Goal: Transaction & Acquisition: Book appointment/travel/reservation

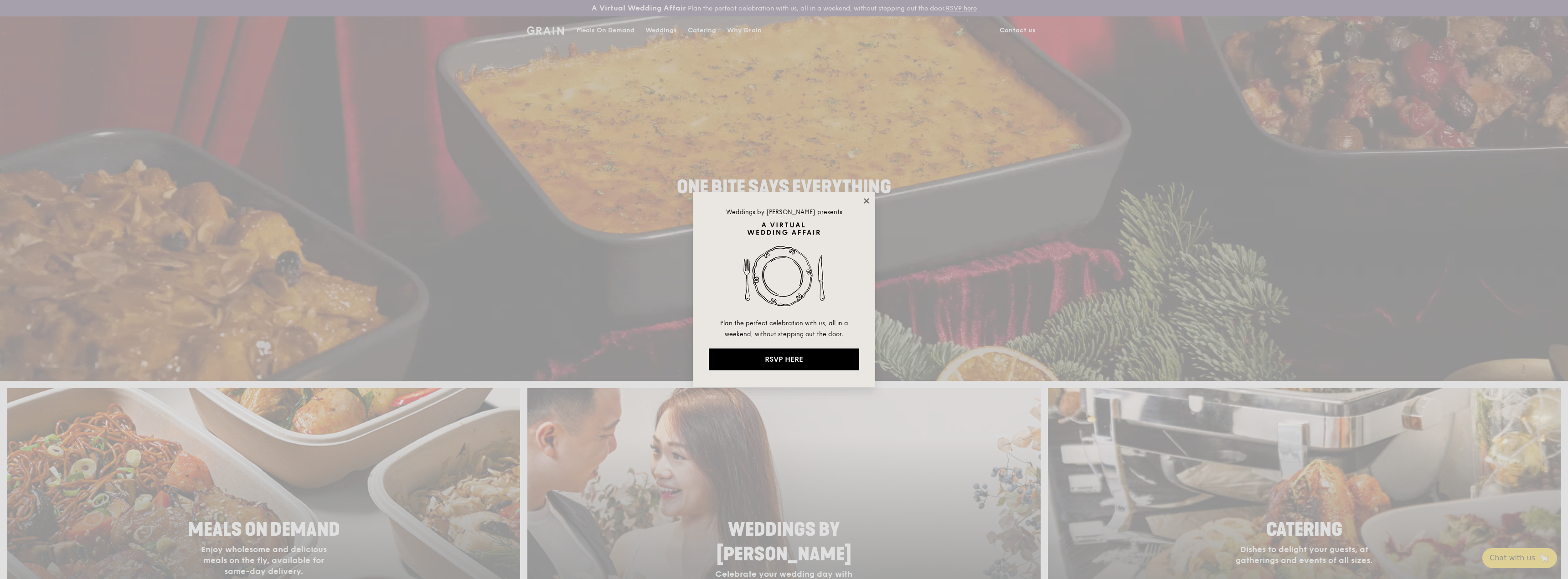
click at [864, 198] on icon at bounding box center [866, 201] width 8 height 8
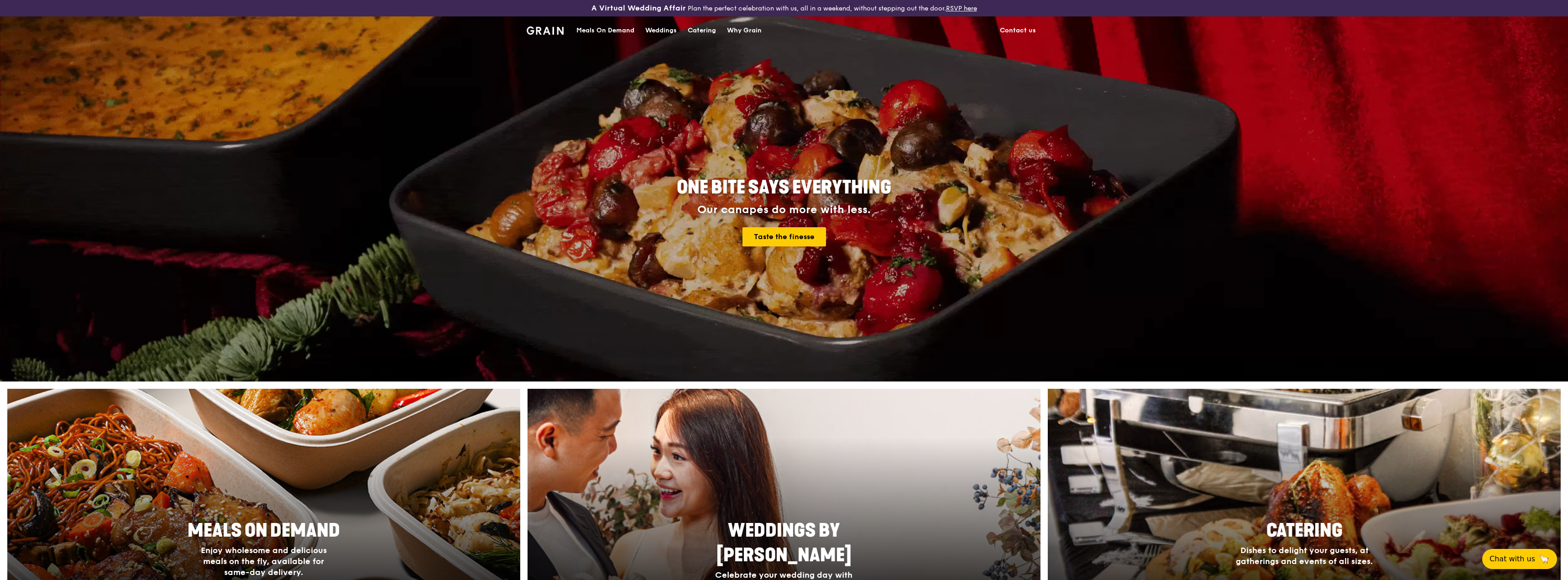
click at [706, 31] on div "Catering" at bounding box center [702, 30] width 28 height 28
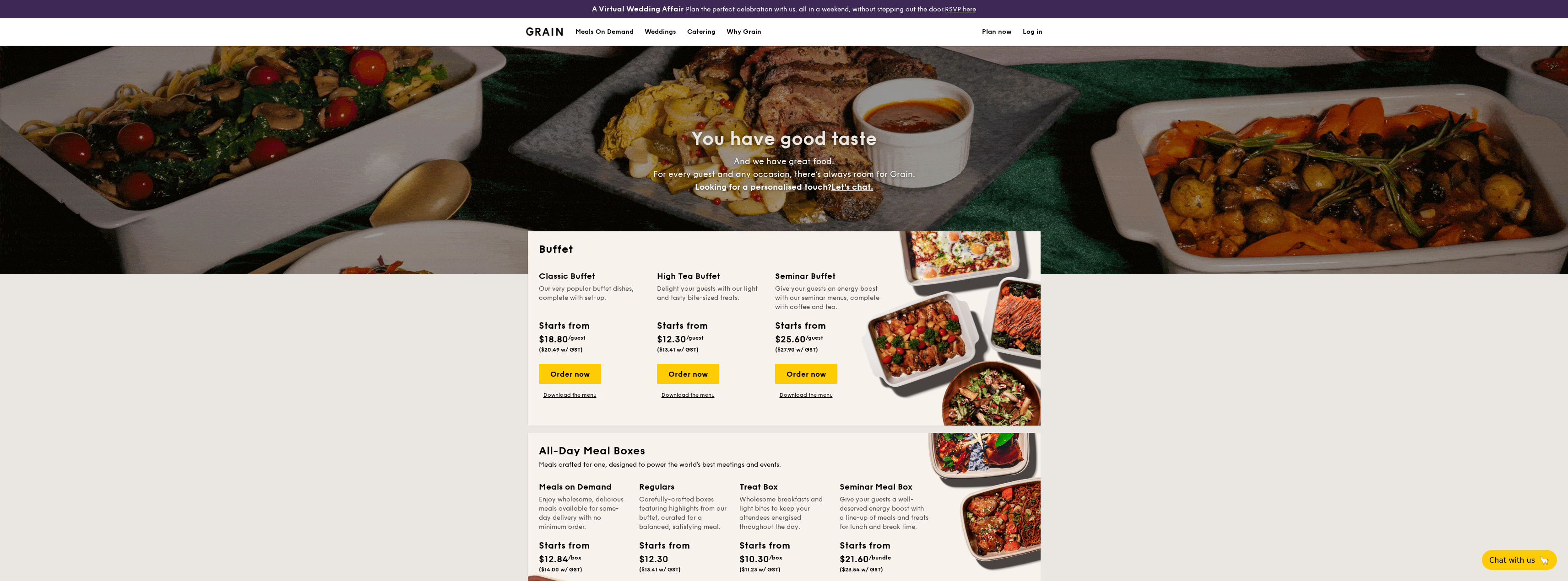
select select
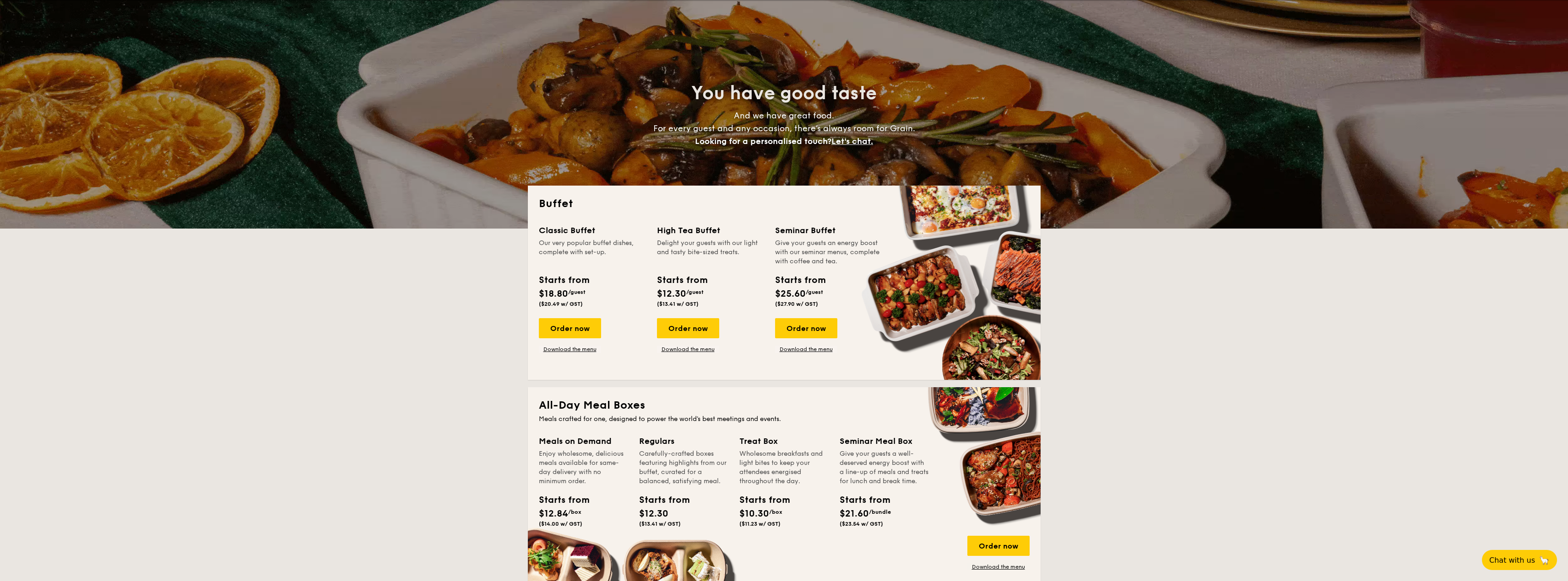
scroll to position [91, 0]
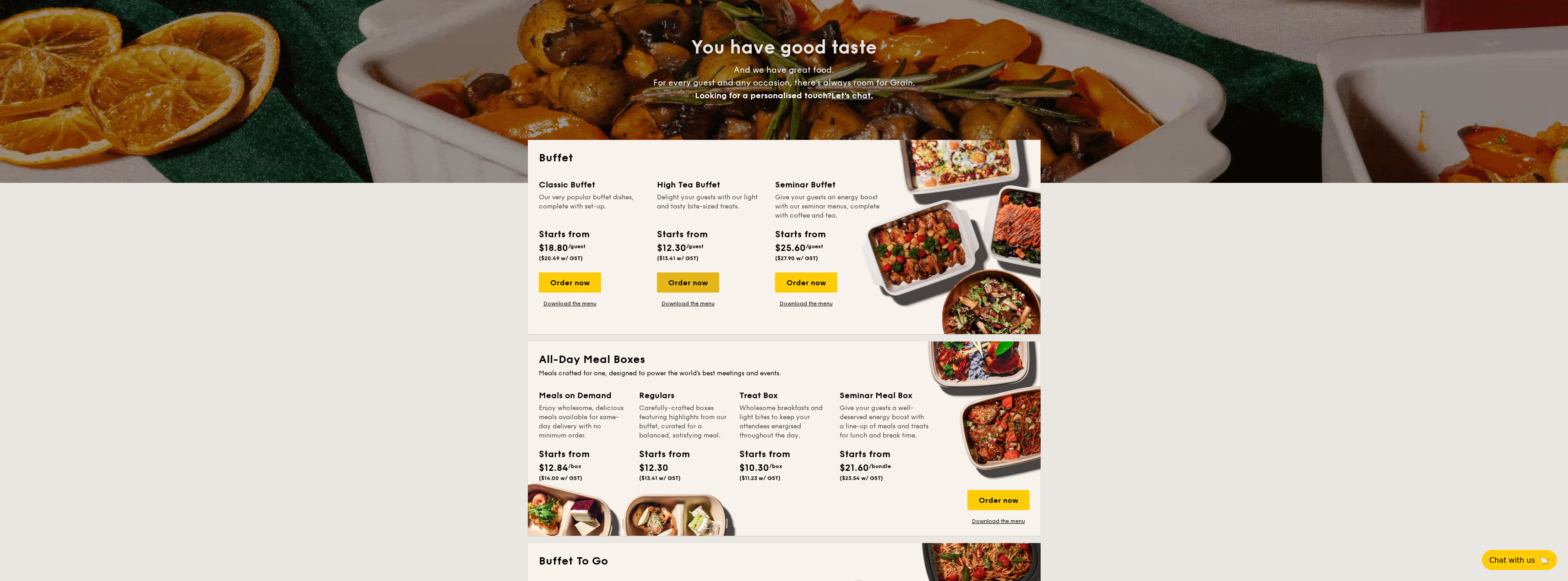
click at [688, 282] on div "Order now" at bounding box center [688, 282] width 62 height 20
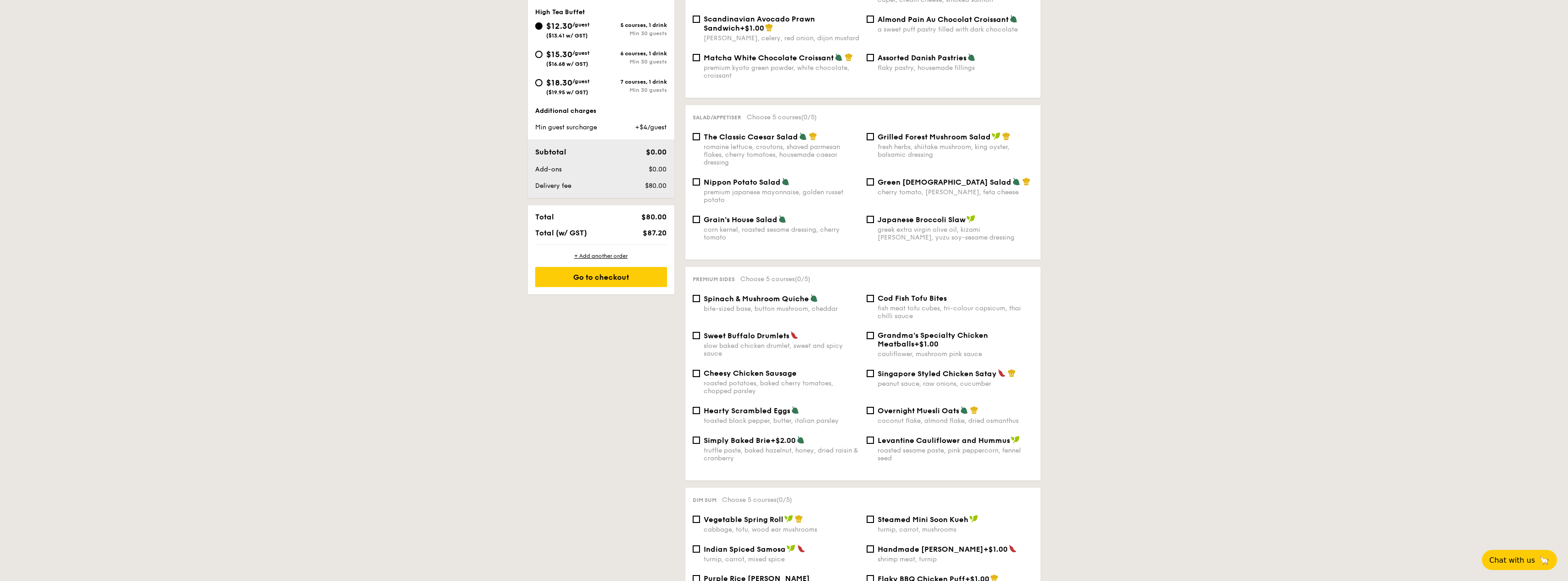
scroll to position [183, 0]
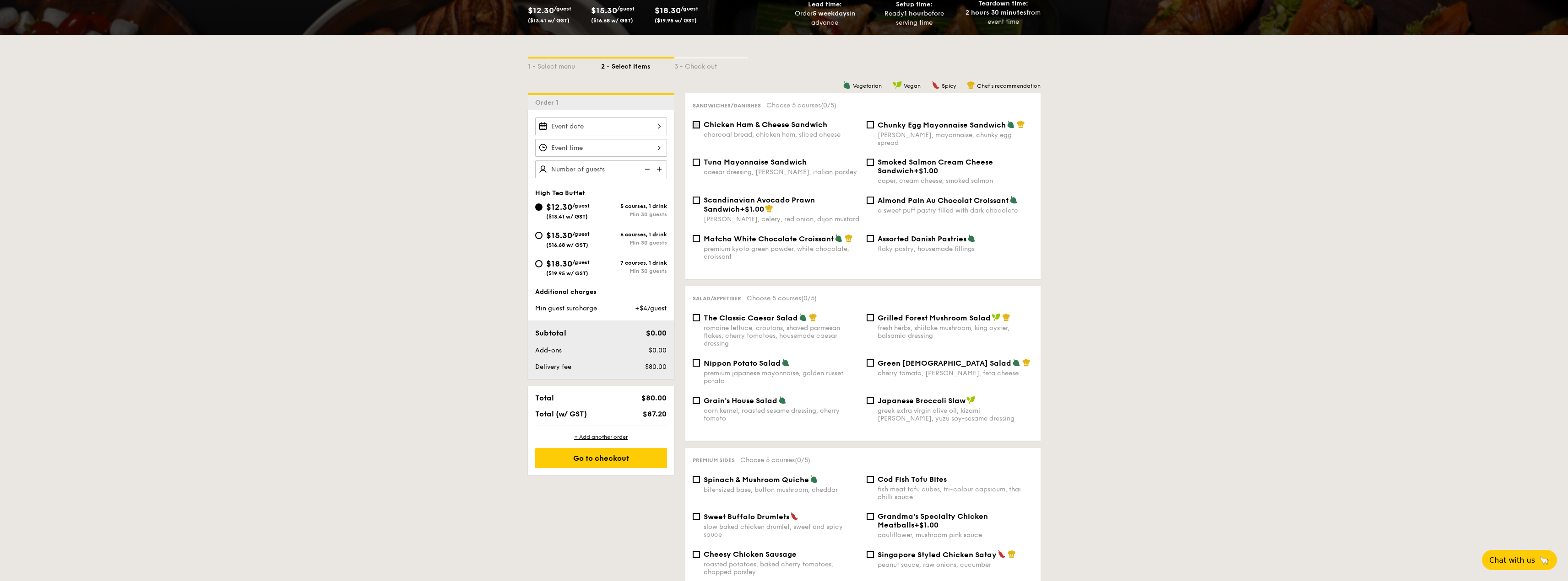
click at [696, 127] on input "Chicken Ham & Cheese Sandwich charcoal bread, chicken ham, sliced cheese" at bounding box center [696, 124] width 7 height 7
checkbox input "true"
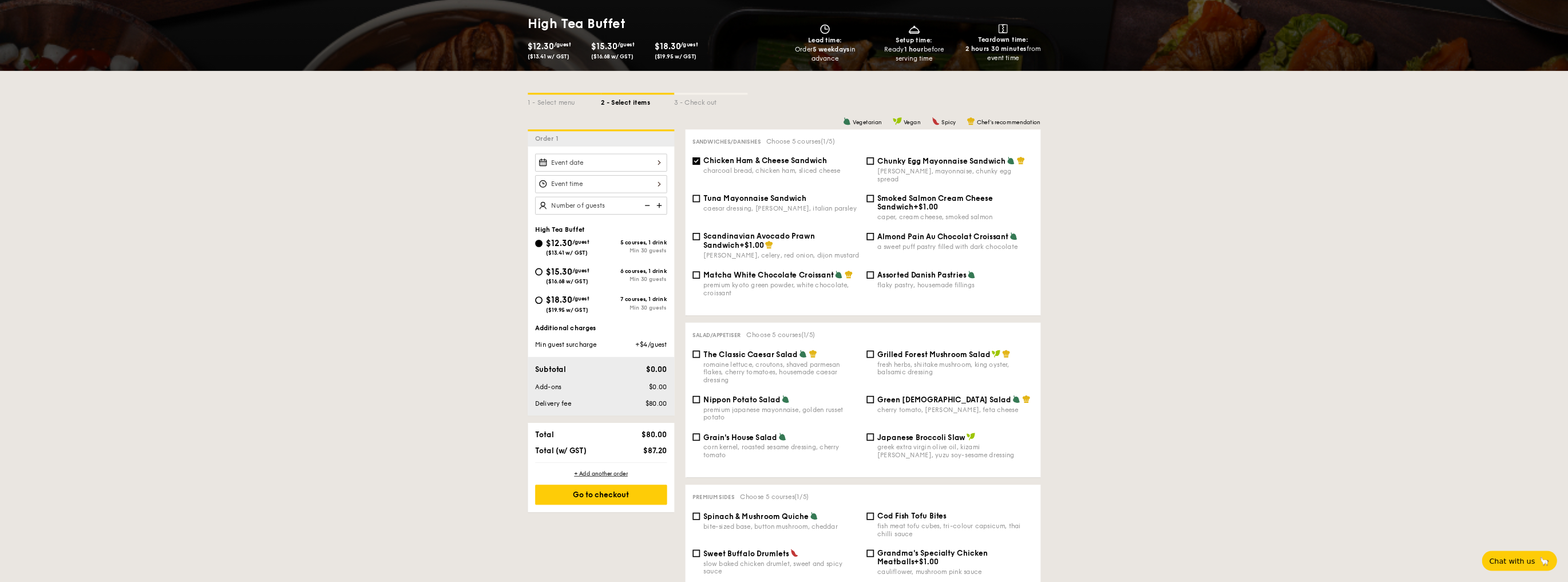
scroll to position [286, 0]
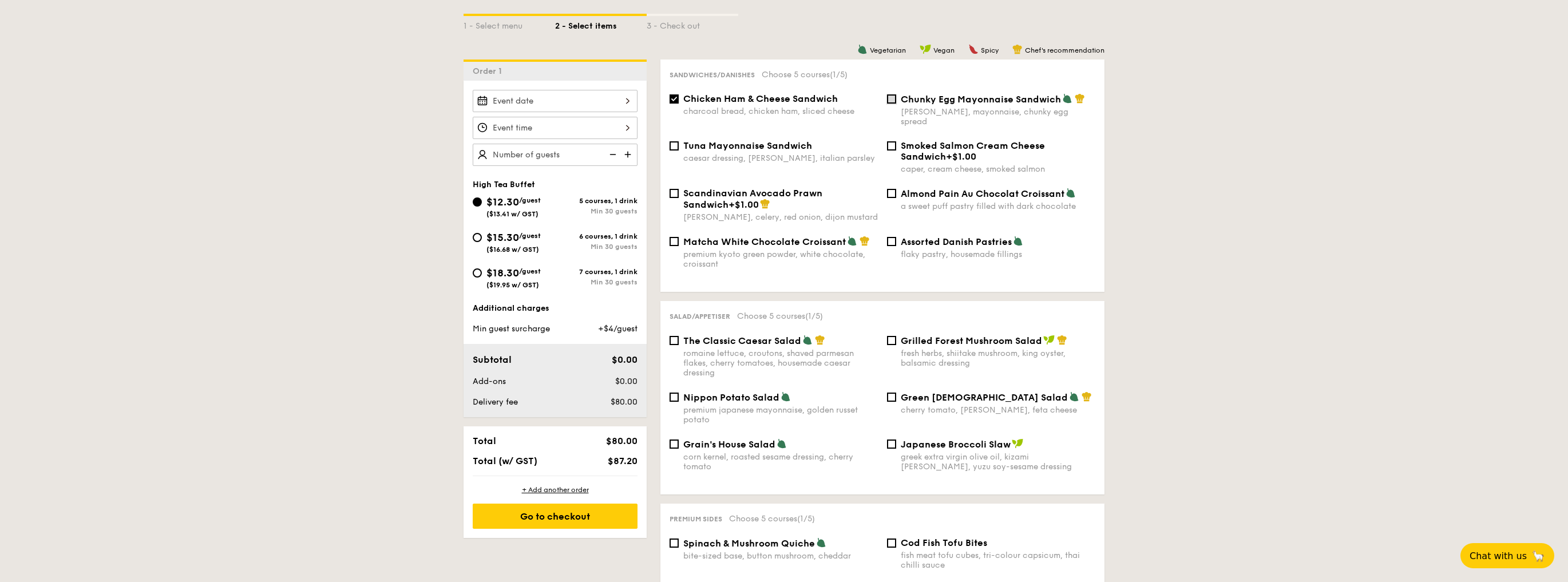
click at [896, 101] on input "Chunky Egg Mayonnaise Sandwich dijon mustard, mayonnaise, chunky egg spread" at bounding box center [891, 99] width 9 height 9
click at [895, 96] on input "Chunky Egg Mayonnaise Sandwich dijon mustard, mayonnaise, chunky egg spread" at bounding box center [891, 99] width 9 height 9
checkbox input "false"
click at [892, 146] on div "Smoked Salmon Cream Cheese Sandwich +$1.00 caper, cream cheese, smoked salmon" at bounding box center [991, 157] width 217 height 34
click at [892, 141] on input "Smoked Salmon Cream Cheese Sandwich +$1.00 caper, cream cheese, smoked salmon" at bounding box center [891, 145] width 9 height 9
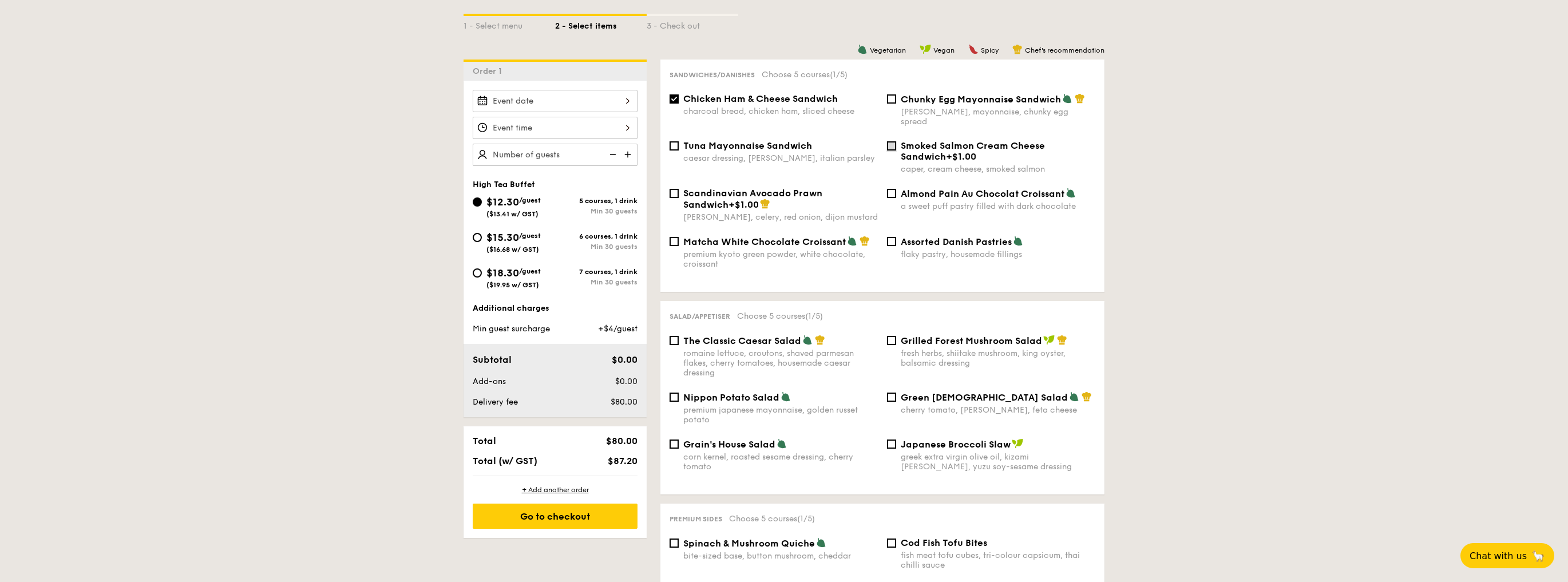
checkbox input "true"
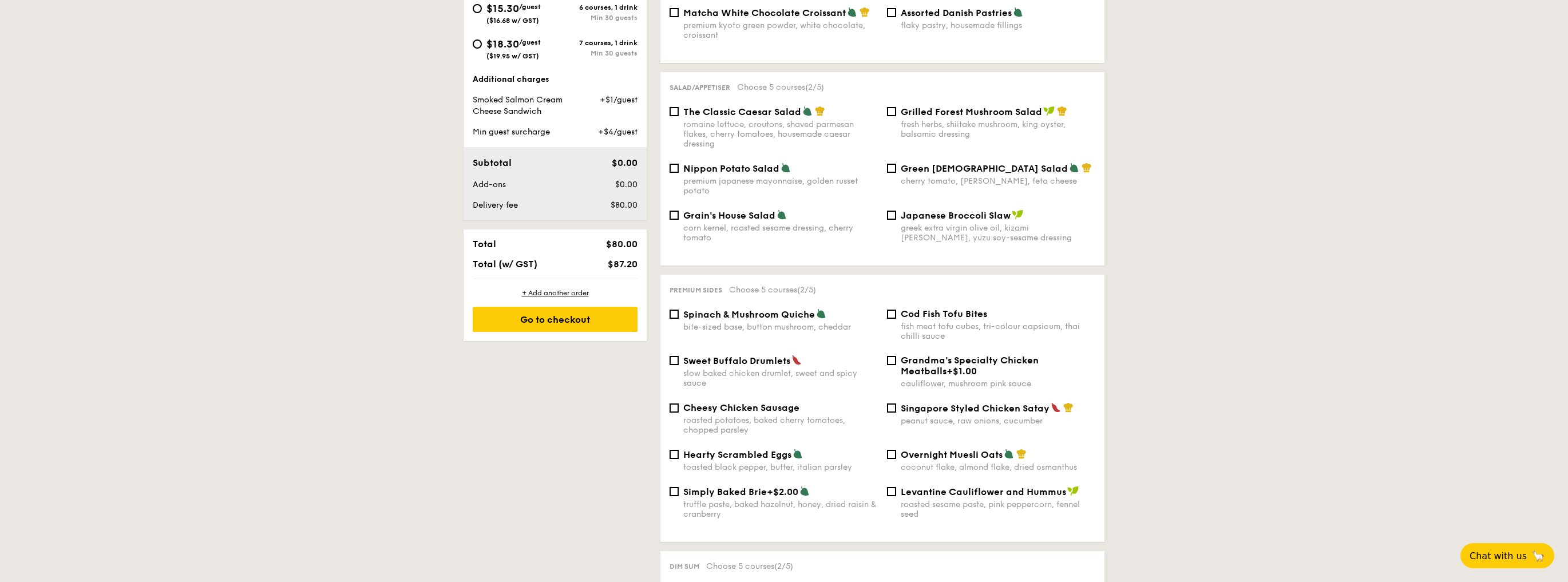
scroll to position [560, 0]
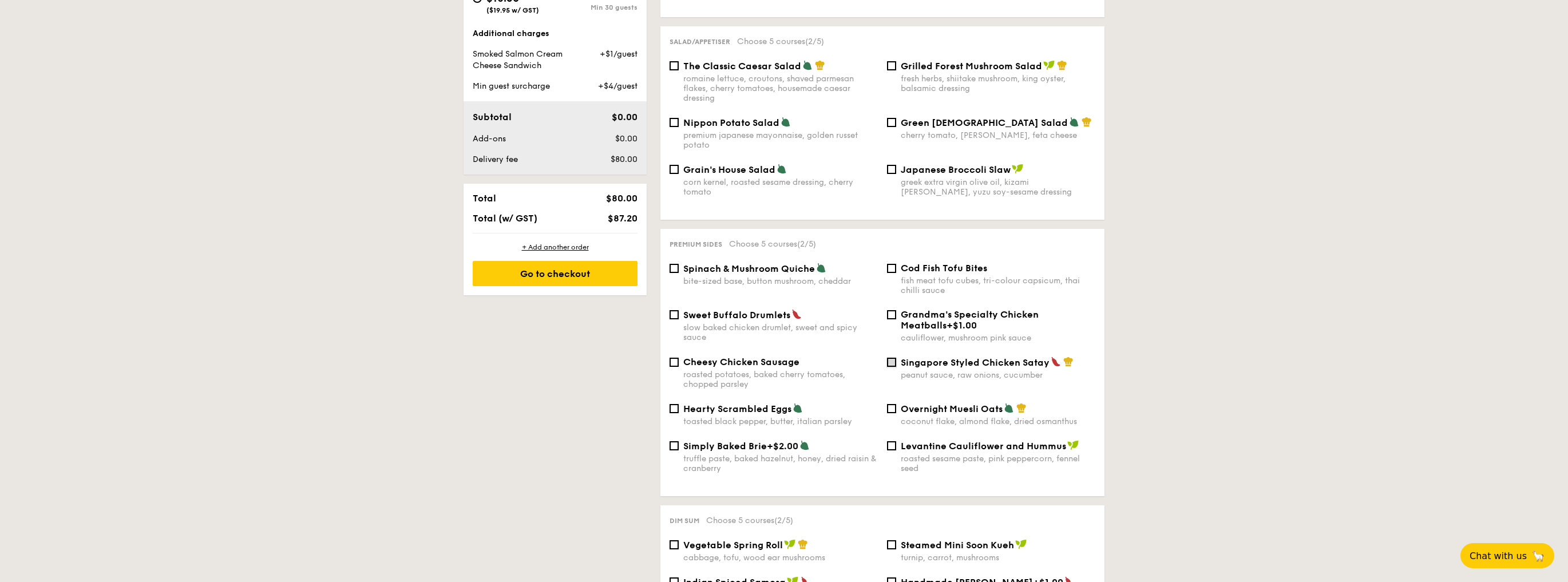
click at [890, 361] on input "Singapore Styled Chicken Satay peanut sauce, raw onions, cucumber" at bounding box center [891, 362] width 9 height 9
checkbox input "true"
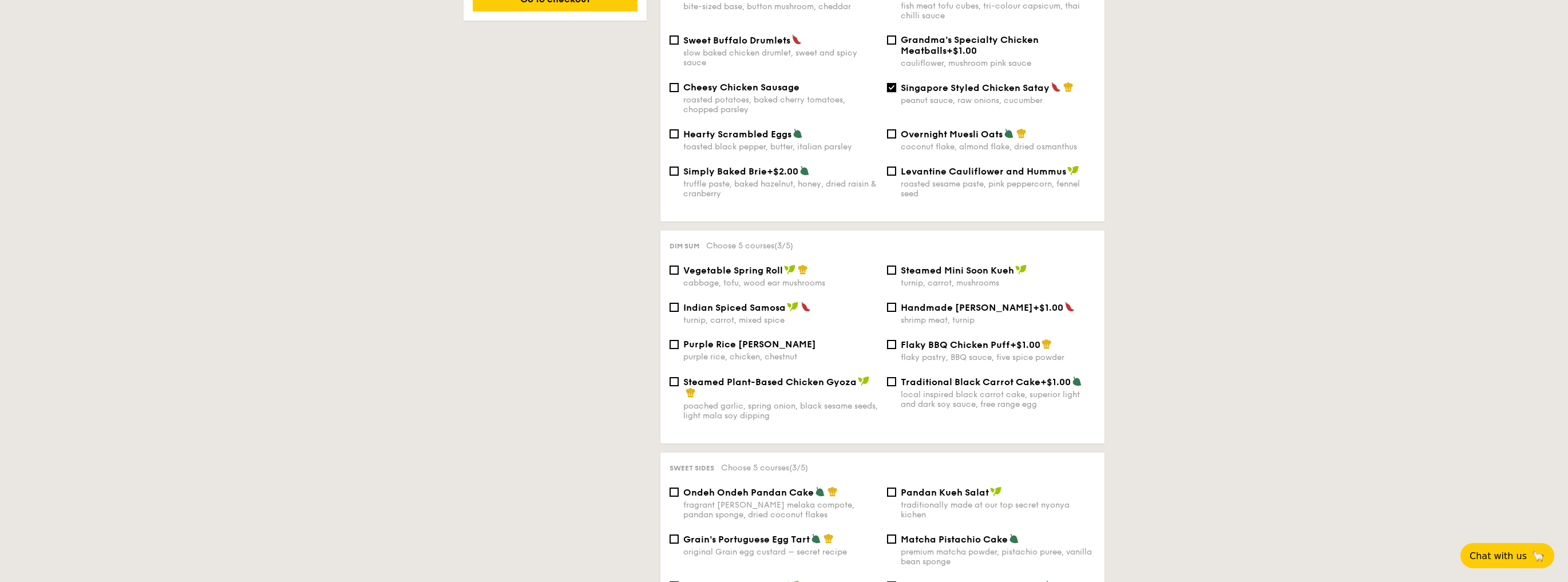
scroll to position [789, 0]
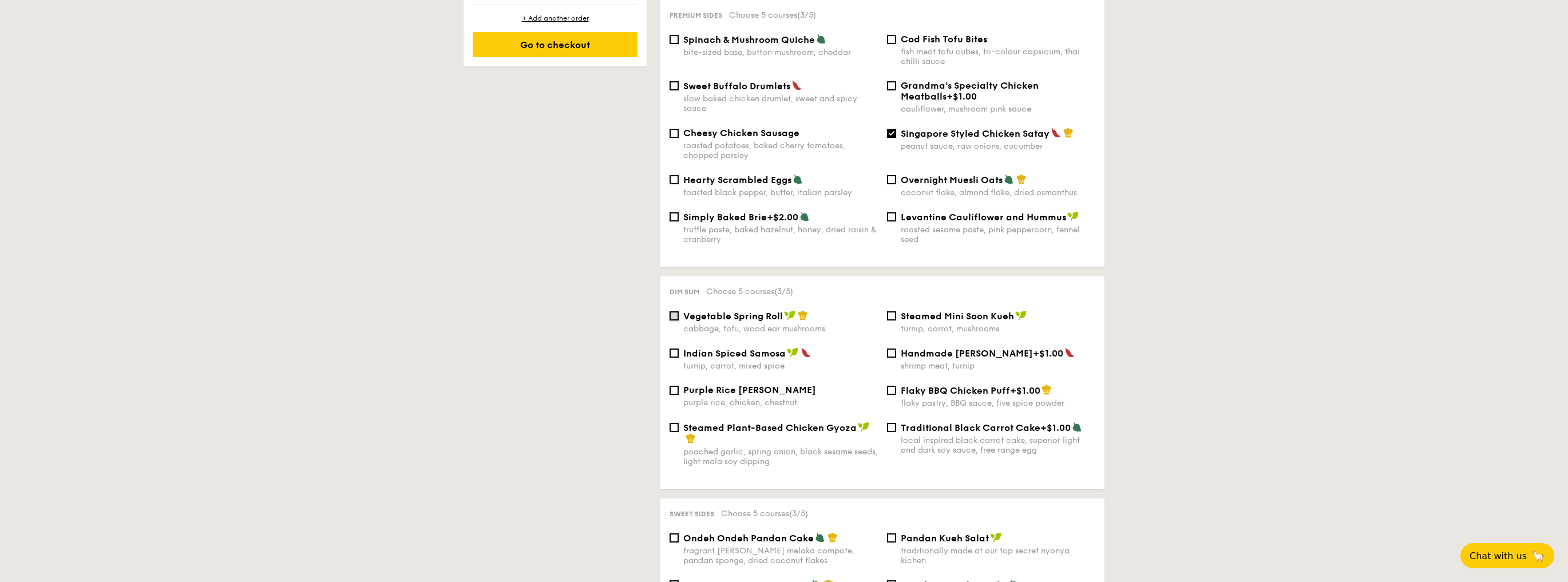
click at [675, 316] on input "Vegetable Spring Roll cabbage, tofu, wood ear mushrooms" at bounding box center [674, 315] width 9 height 9
checkbox input "true"
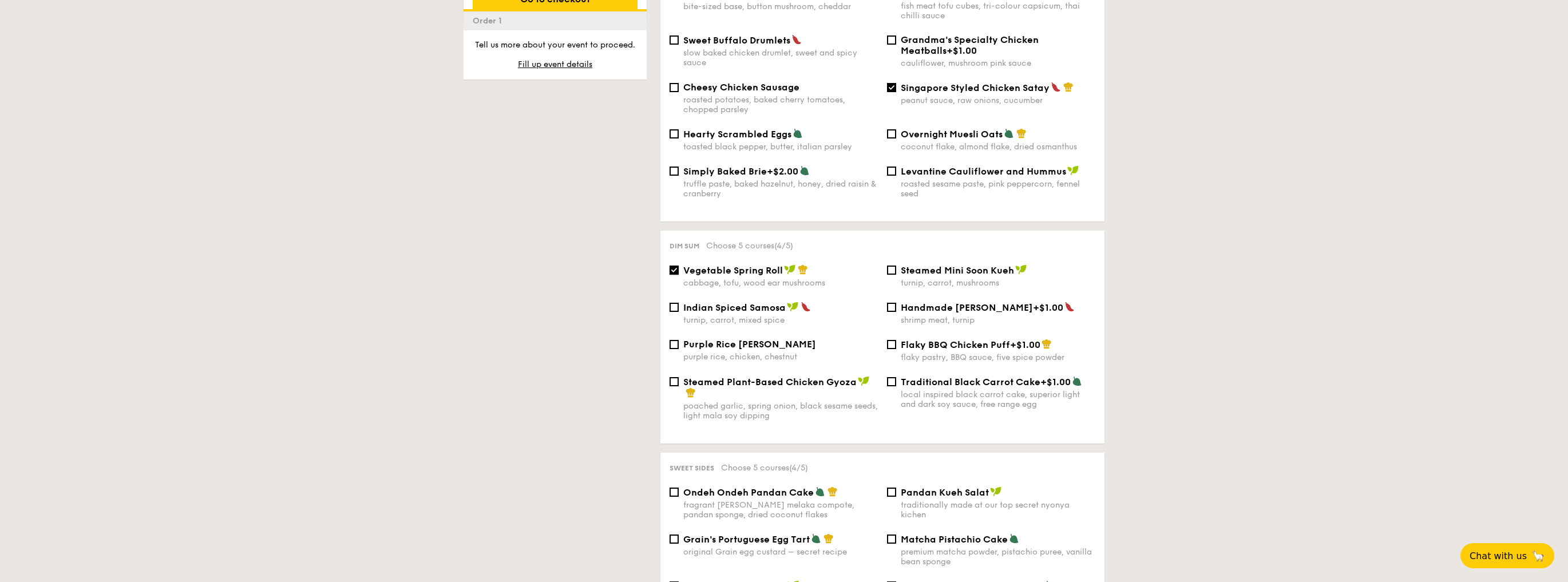
scroll to position [881, 0]
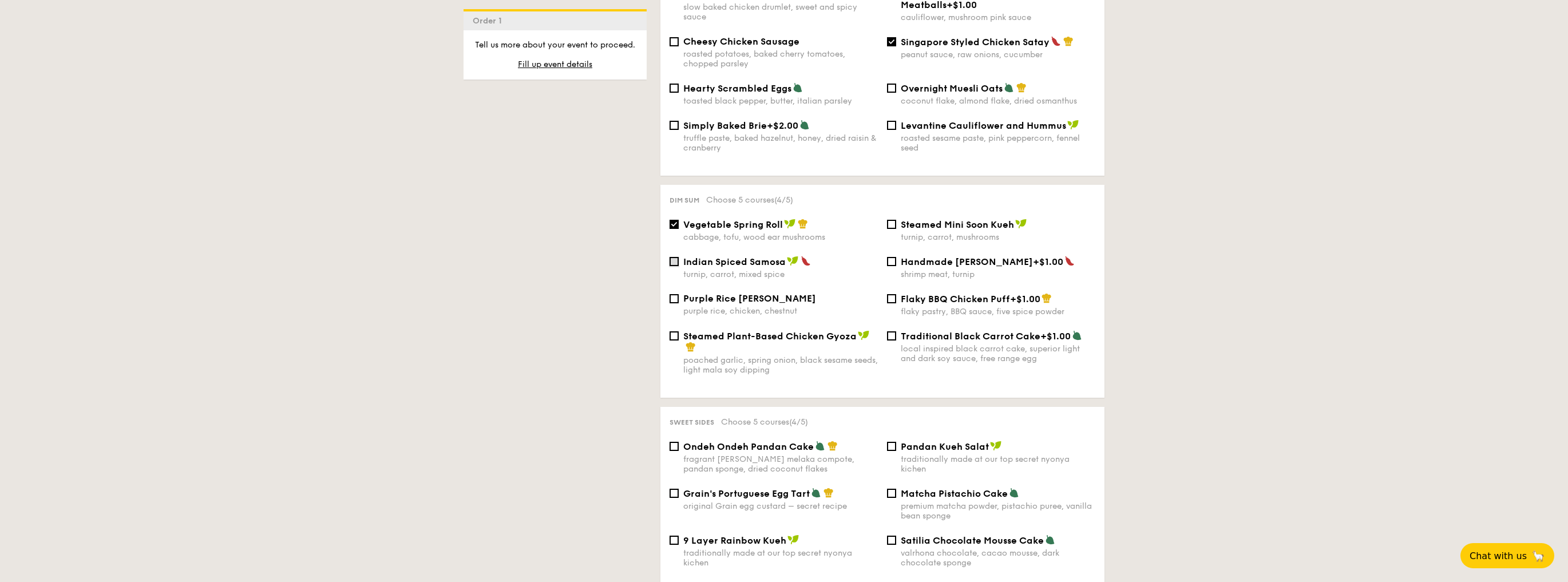
click at [672, 258] on input "Indian Spiced Samosa turnip, carrot, mixed spice" at bounding box center [674, 261] width 9 height 9
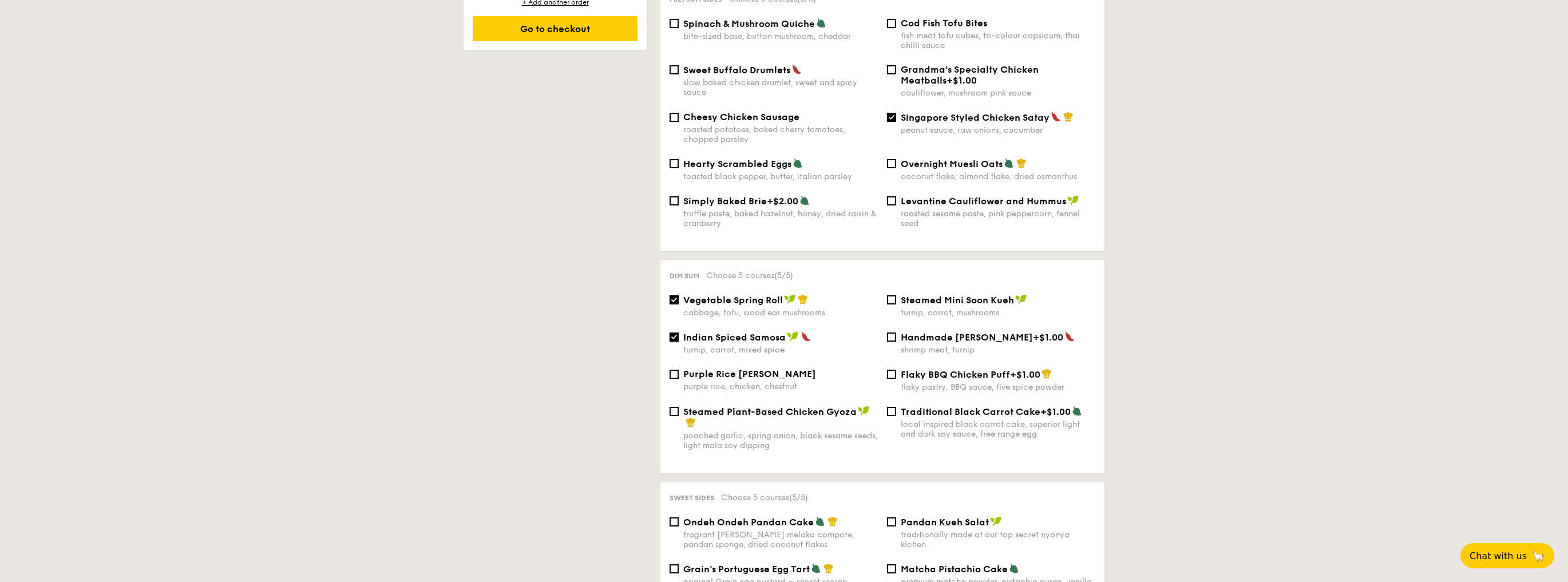
scroll to position [789, 0]
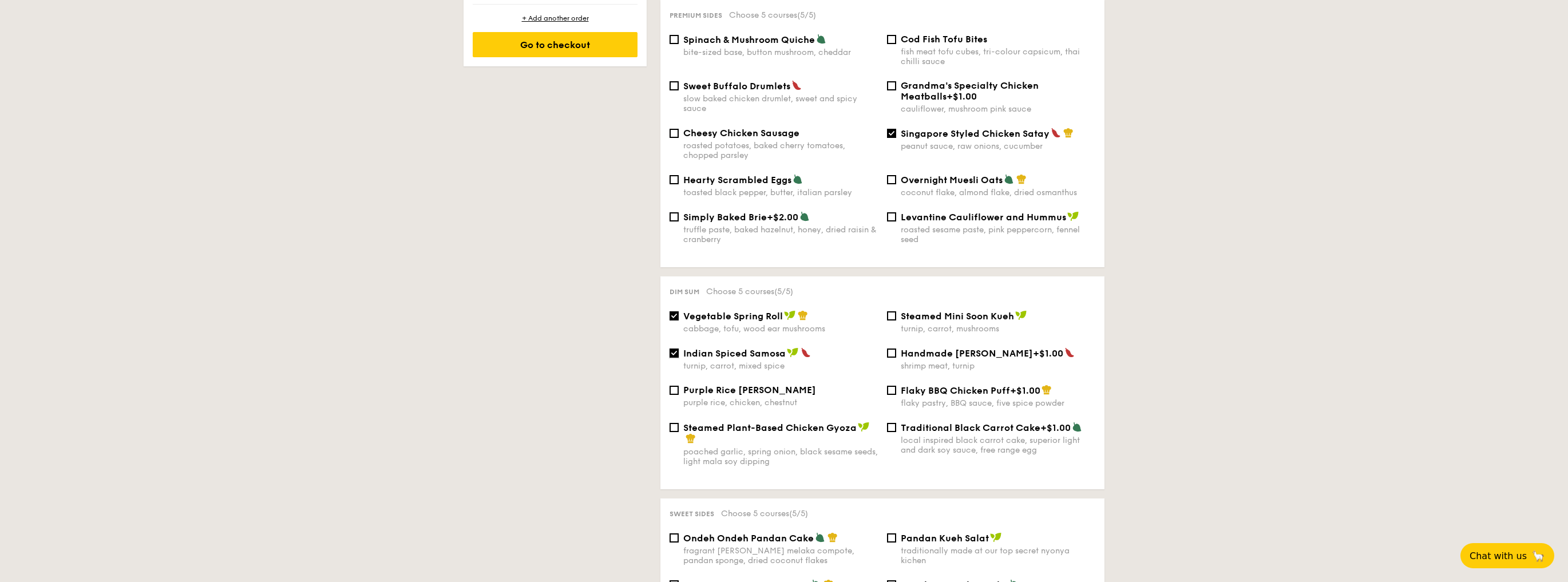
click at [678, 352] on input "Indian Spiced Samosa turnip, carrot, mixed spice" at bounding box center [674, 352] width 9 height 9
checkbox input "false"
click at [673, 319] on div "Vegetable Spring Roll cabbage, tofu, wood ear mushrooms" at bounding box center [773, 322] width 217 height 24
click at [670, 313] on input "Vegetable Spring Roll cabbage, tofu, wood ear mushrooms" at bounding box center [674, 315] width 9 height 9
checkbox input "false"
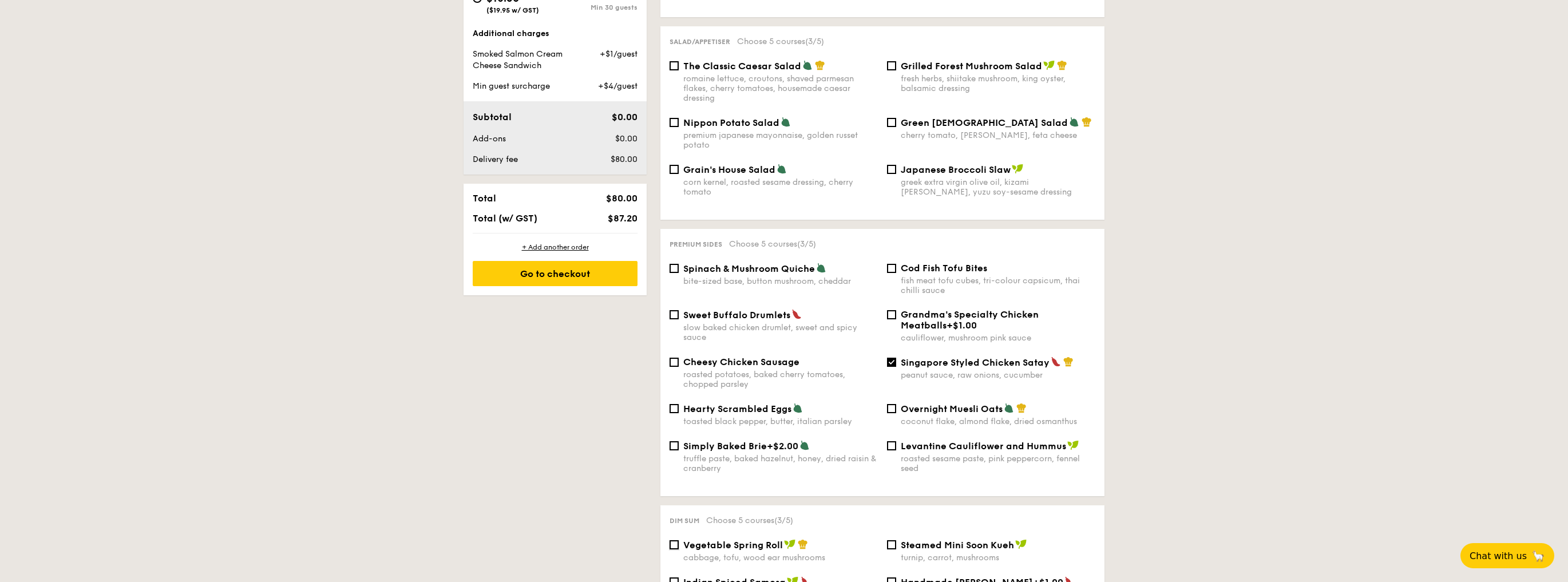
scroll to position [606, 0]
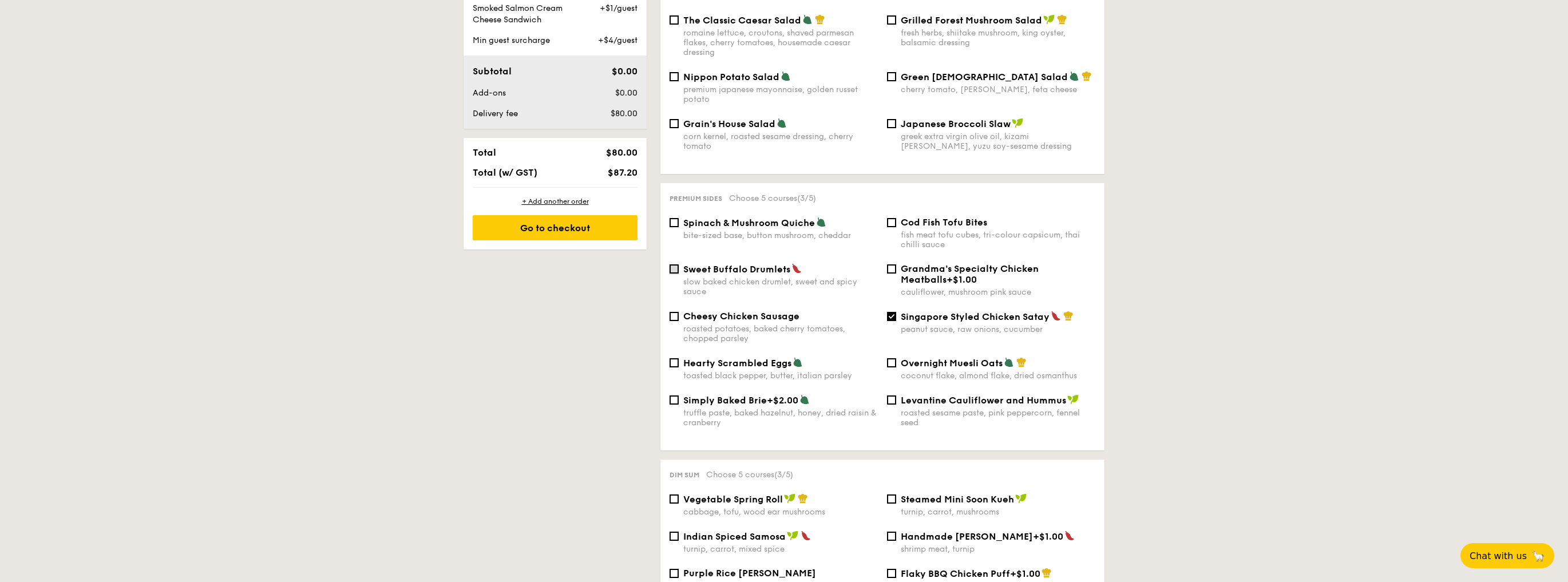
click at [675, 266] on input "Sweet Buffalo Drumlets slow baked chicken drumlet, sweet and spicy sauce" at bounding box center [674, 269] width 9 height 9
checkbox input "true"
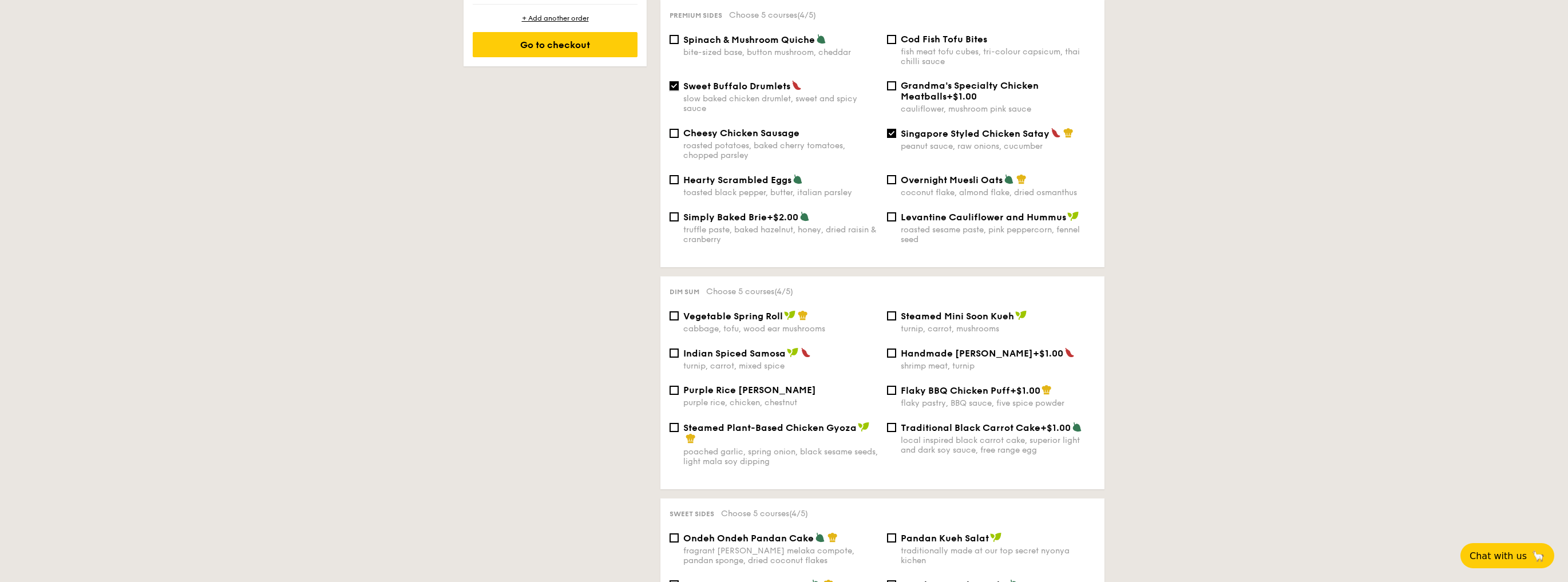
scroll to position [835, 0]
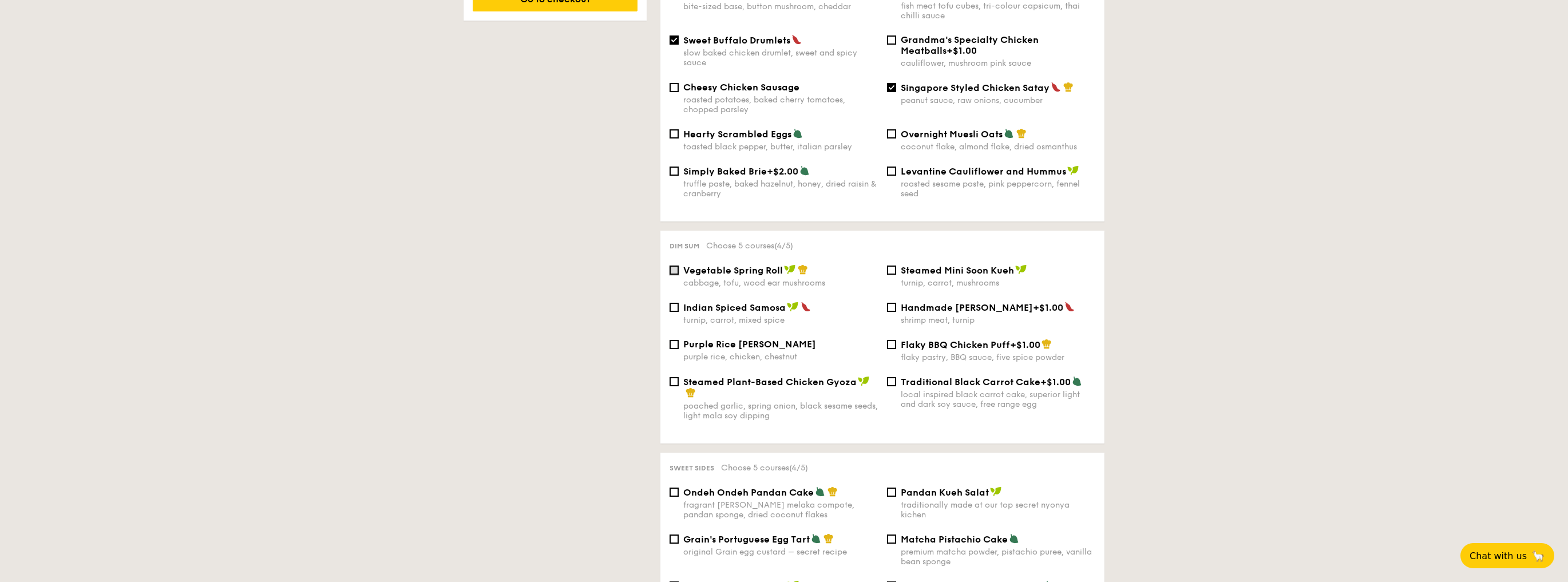
click at [678, 268] on input "Vegetable Spring Roll cabbage, tofu, wood ear mushrooms" at bounding box center [674, 269] width 9 height 9
checkbox input "true"
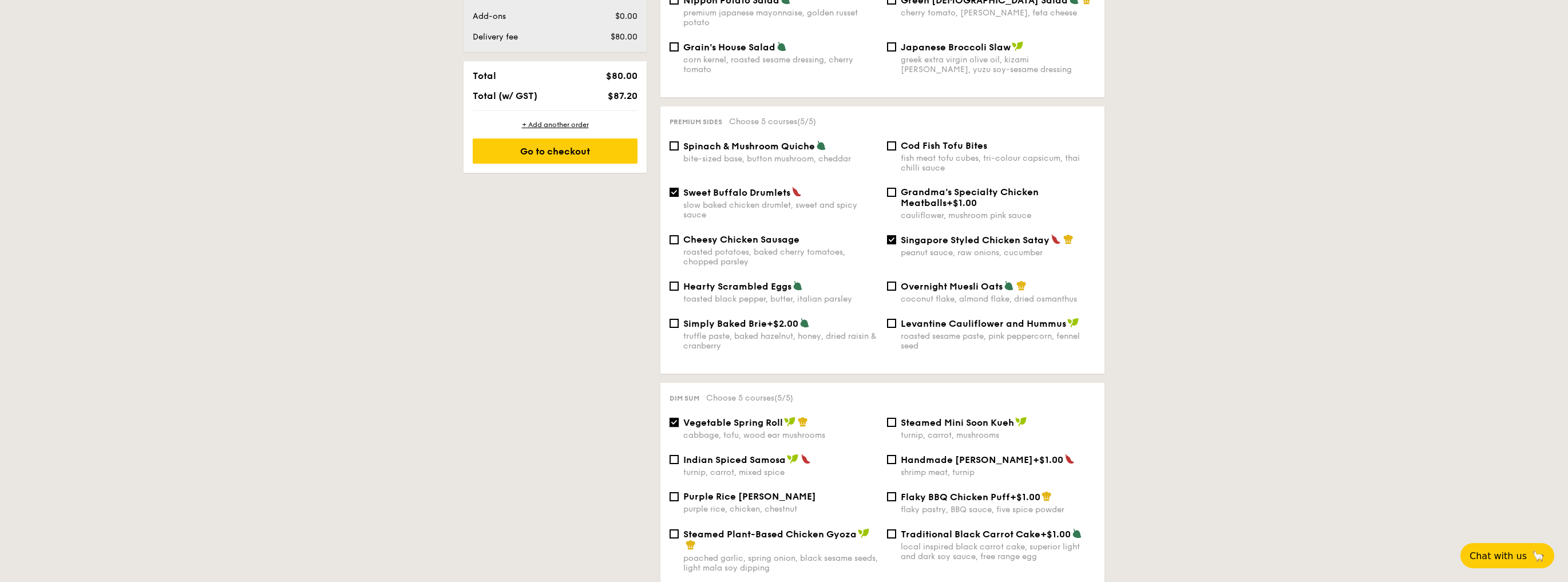
scroll to position [698, 0]
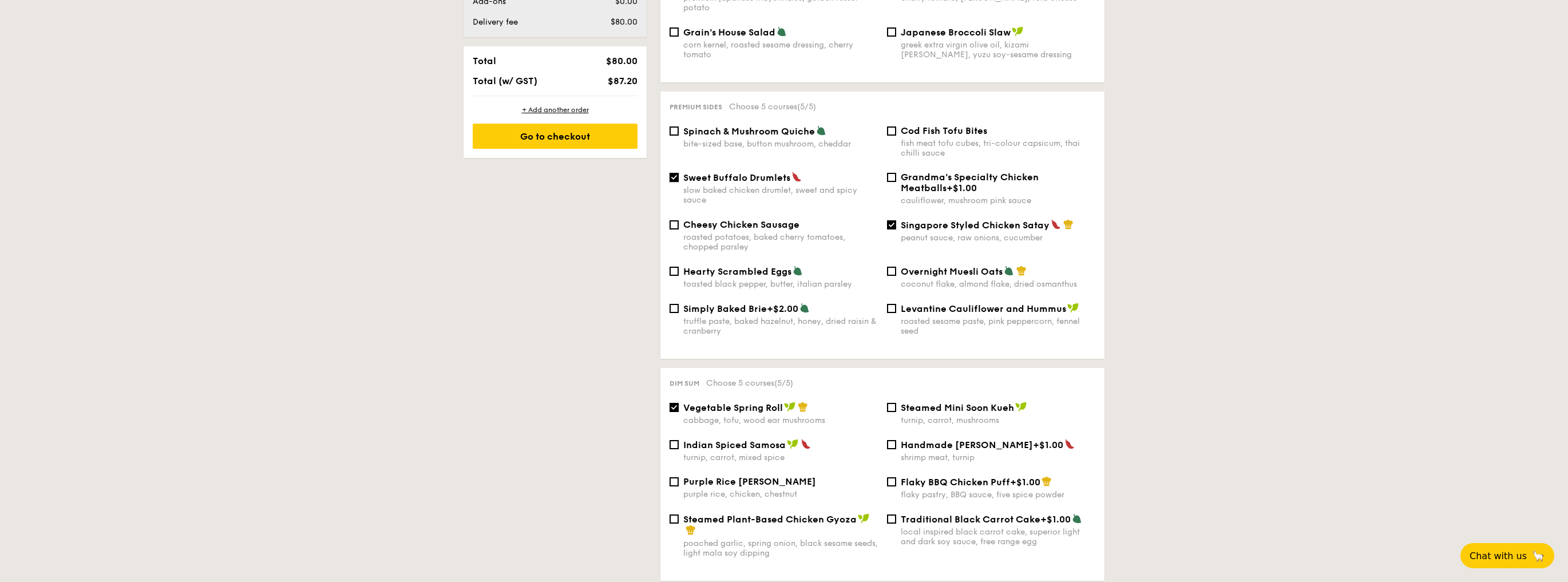
click at [675, 172] on input "Sweet Buffalo Drumlets slow baked chicken drumlet, sweet and spicy sauce" at bounding box center [674, 177] width 9 height 9
checkbox input "false"
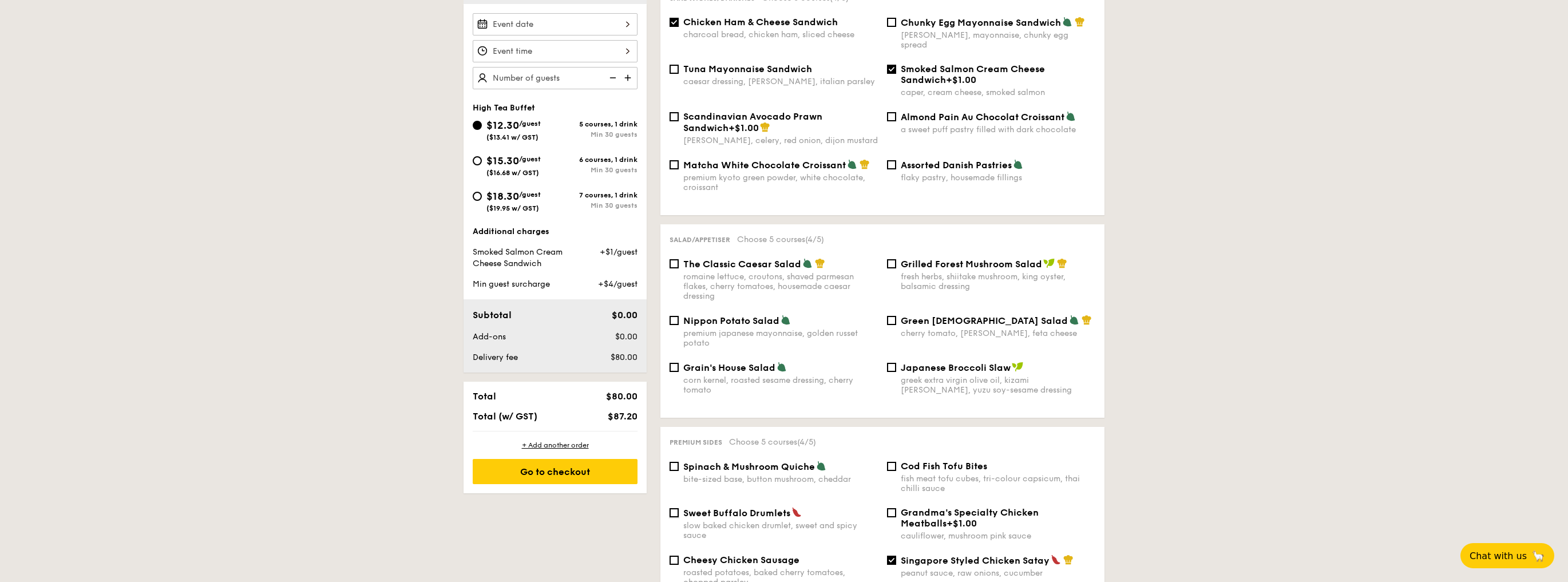
scroll to position [378, 0]
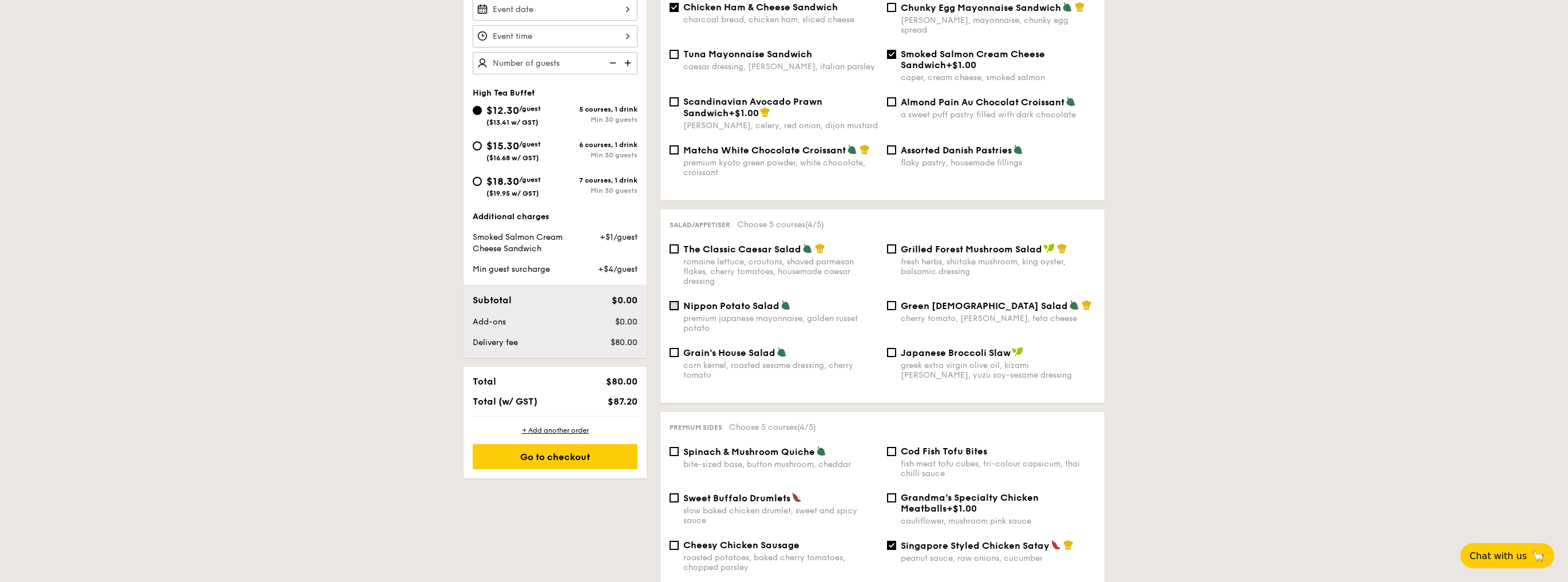
click at [675, 302] on input "Nippon Potato Salad premium japanese mayonnaise, golden russet potato" at bounding box center [674, 305] width 9 height 9
checkbox input "true"
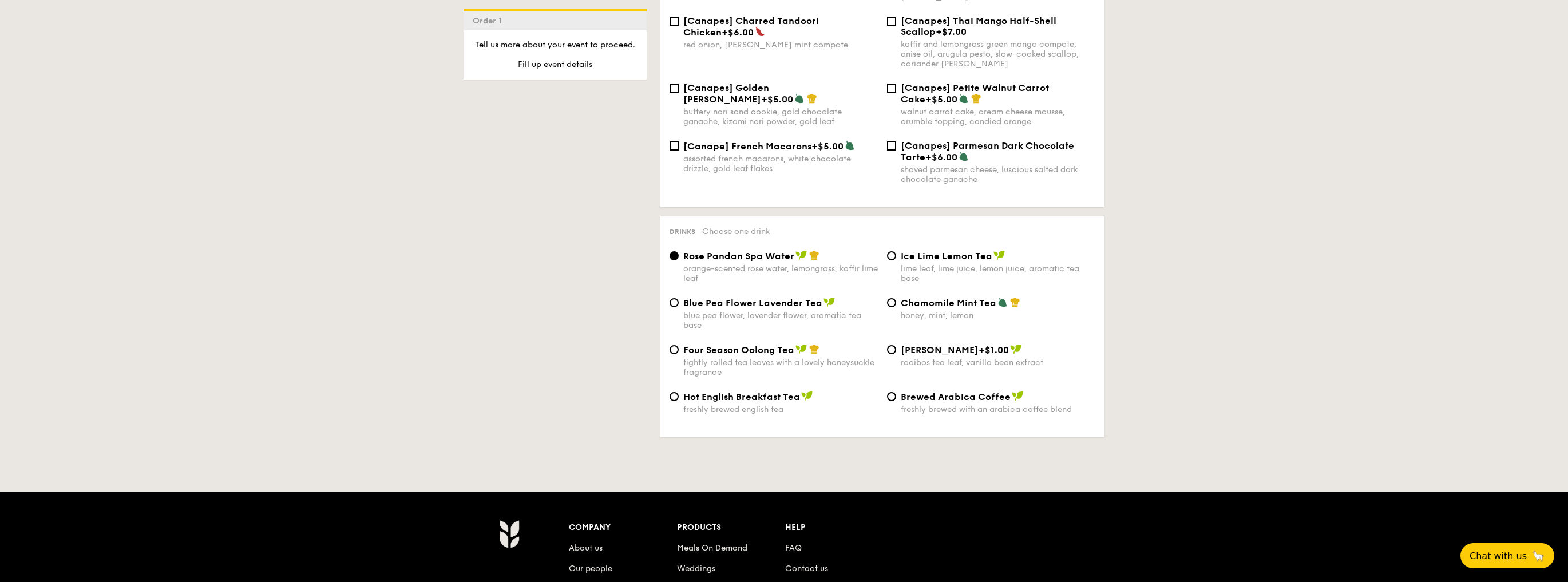
scroll to position [1750, 0]
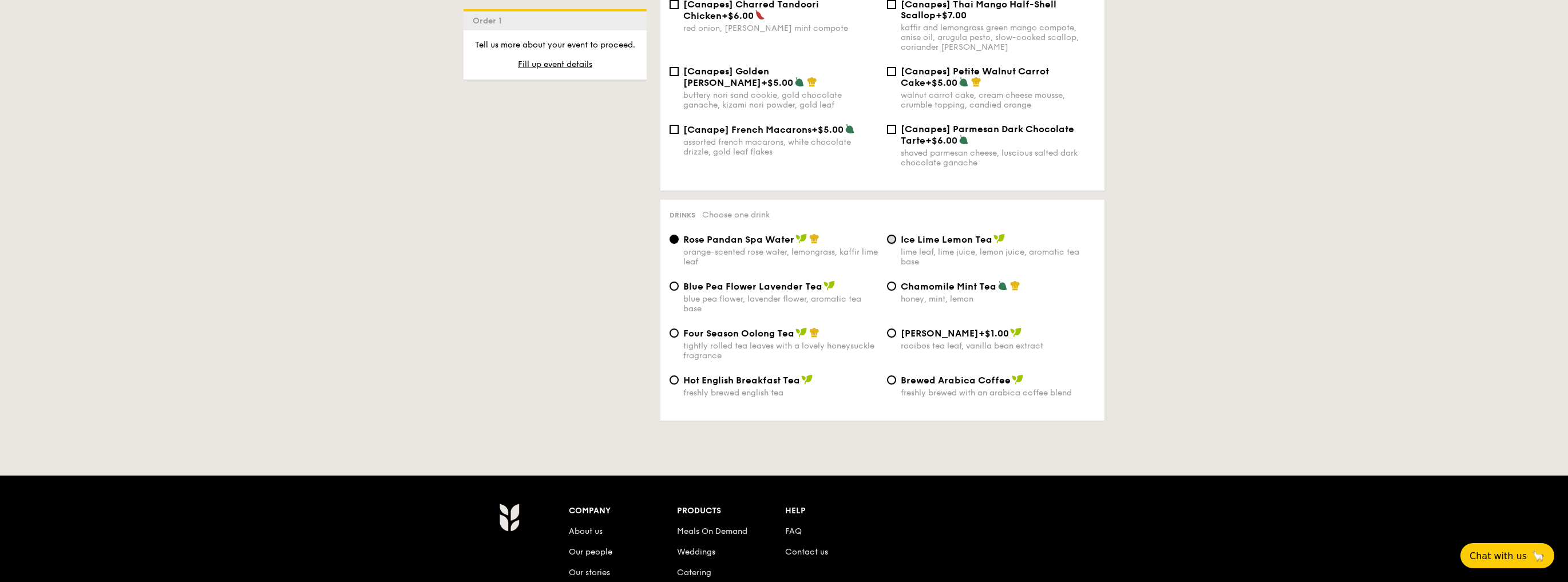
click at [892, 242] on input "Ice Lime Lemon Tea lime leaf, lime juice, lemon juice, aromatic tea base" at bounding box center [891, 239] width 9 height 9
radio input "true"
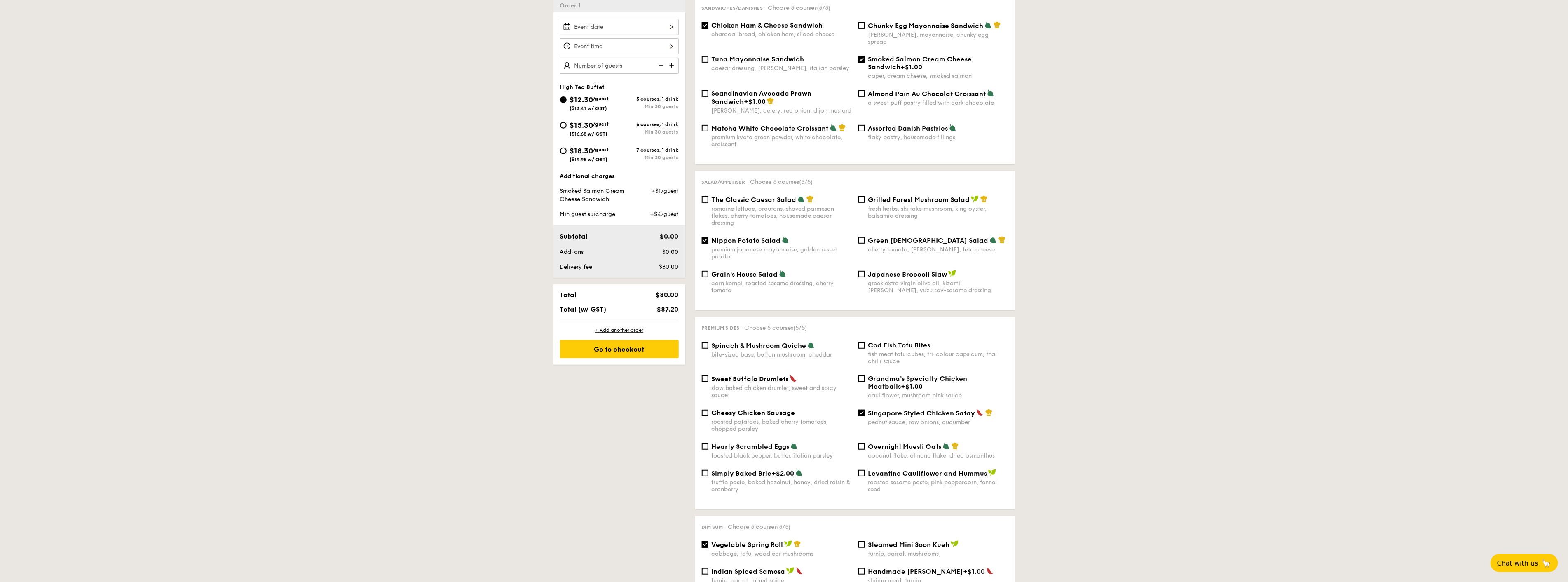
scroll to position [206, 0]
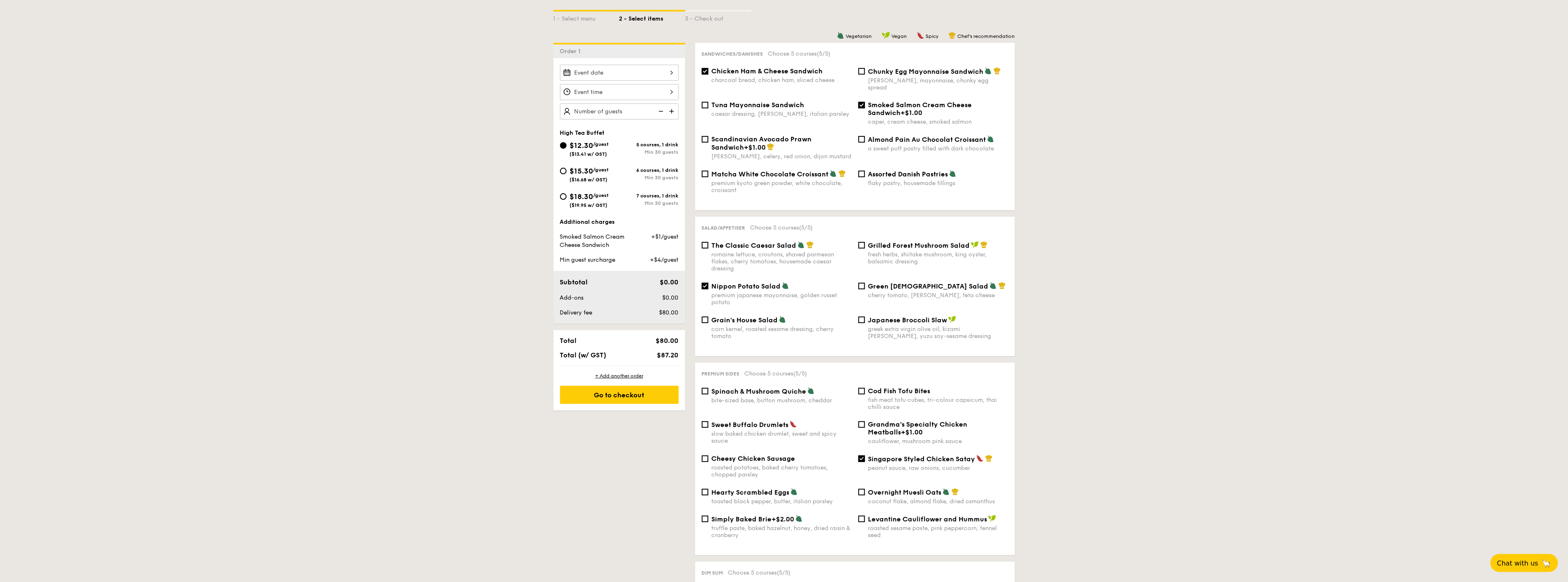
click at [665, 71] on div at bounding box center [619, 72] width 119 height 16
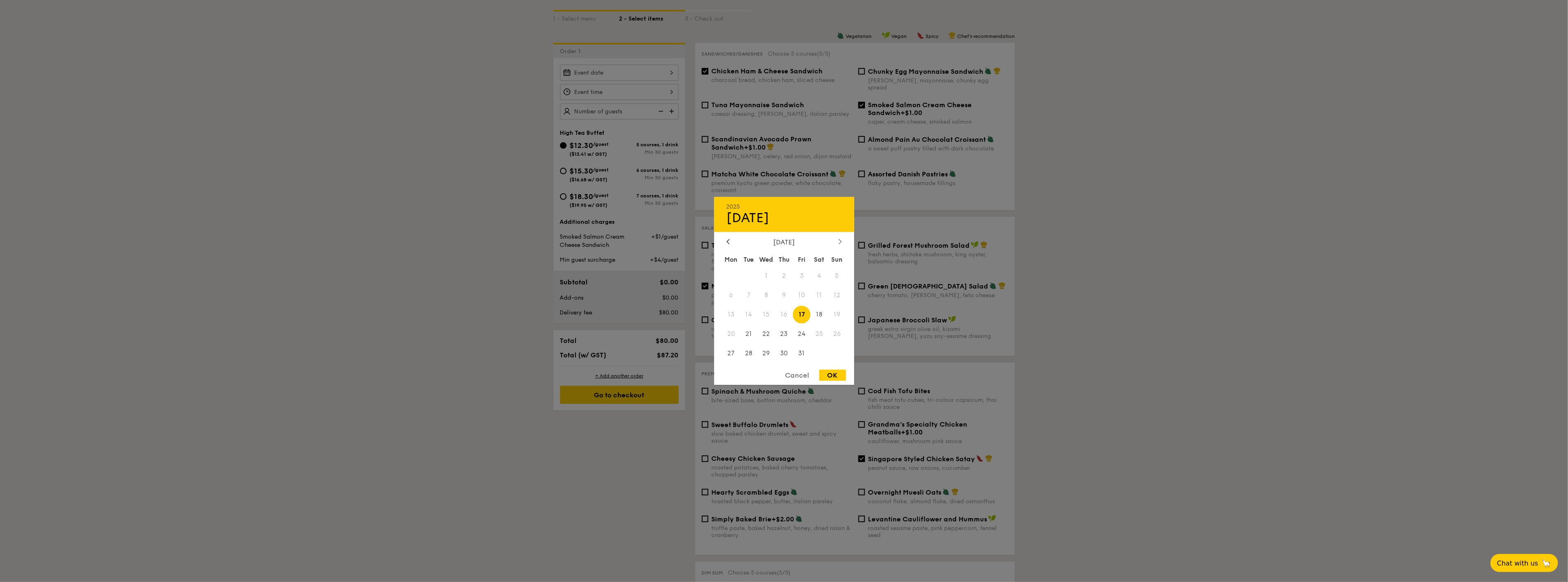
click at [839, 244] on div at bounding box center [840, 242] width 7 height 8
click at [730, 240] on div at bounding box center [728, 242] width 7 height 8
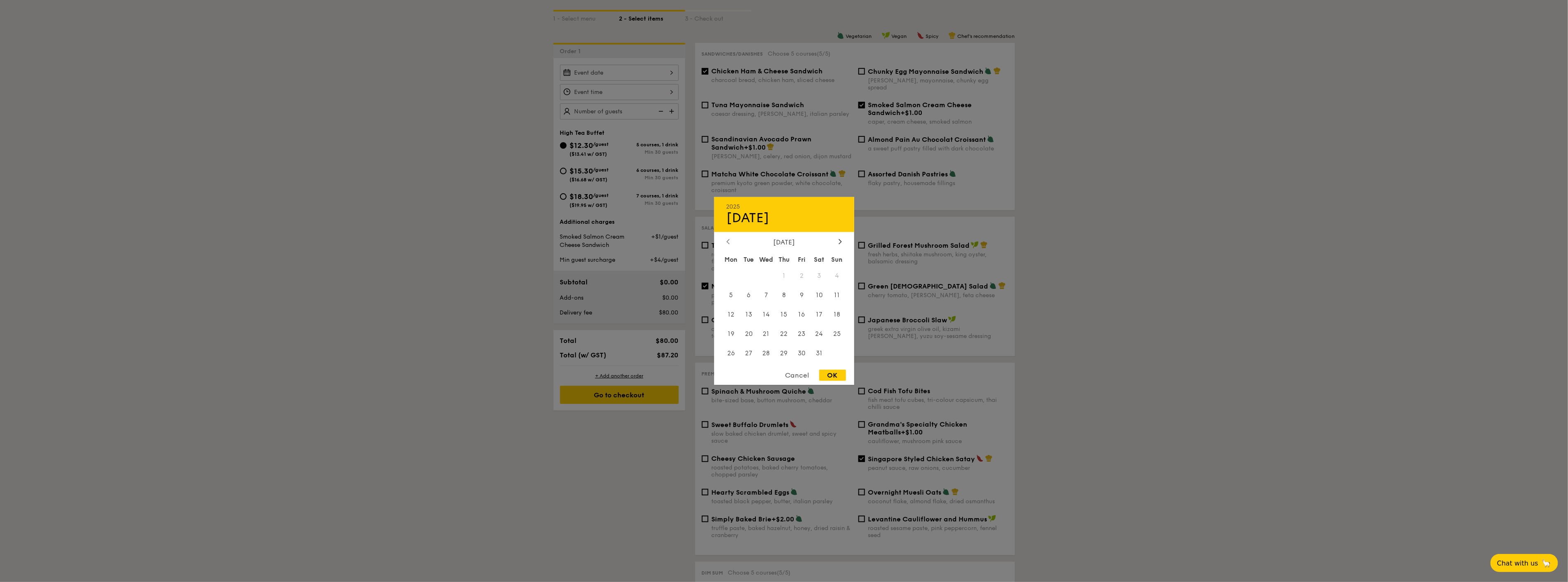
click at [730, 240] on div at bounding box center [728, 242] width 7 height 8
click at [783, 332] on span "20" at bounding box center [783, 333] width 18 height 18
click at [828, 375] on div "OK" at bounding box center [833, 375] width 27 height 11
type input "[DATE]"
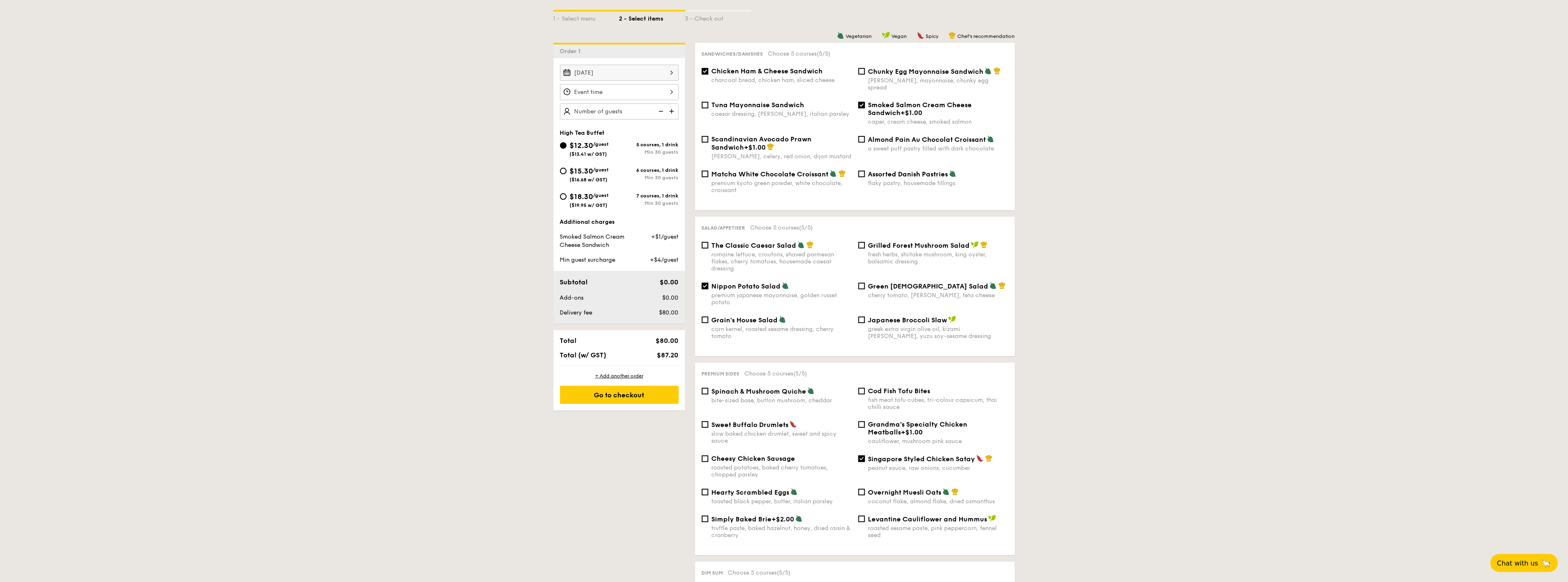
click at [661, 93] on div at bounding box center [619, 92] width 119 height 16
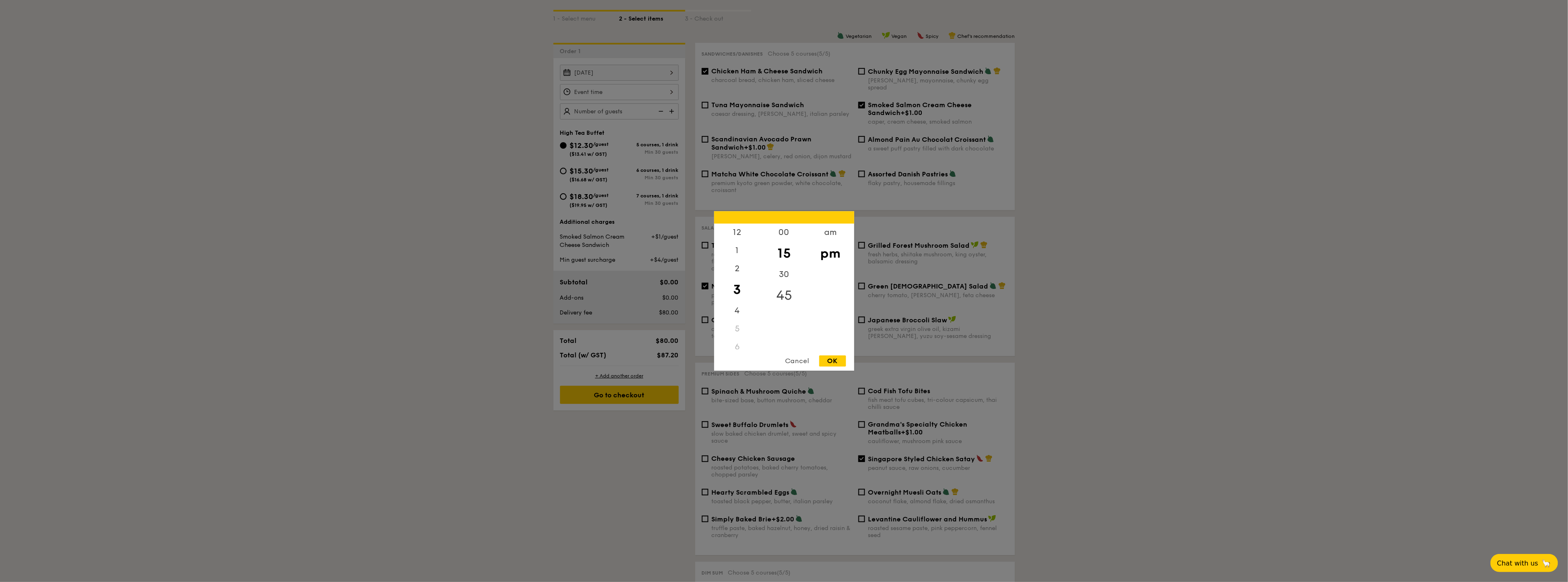
click at [786, 296] on div "45" at bounding box center [784, 295] width 47 height 24
click at [836, 363] on div "OK" at bounding box center [833, 361] width 27 height 11
click at [676, 92] on div "3:45PM 12 1 2 3 4 5 6 7 8 9 10 11 00 15 30 45 am pm Cancel OK" at bounding box center [619, 92] width 119 height 16
click at [742, 310] on div "4" at bounding box center [737, 314] width 47 height 24
click at [785, 231] on div "00" at bounding box center [784, 236] width 47 height 24
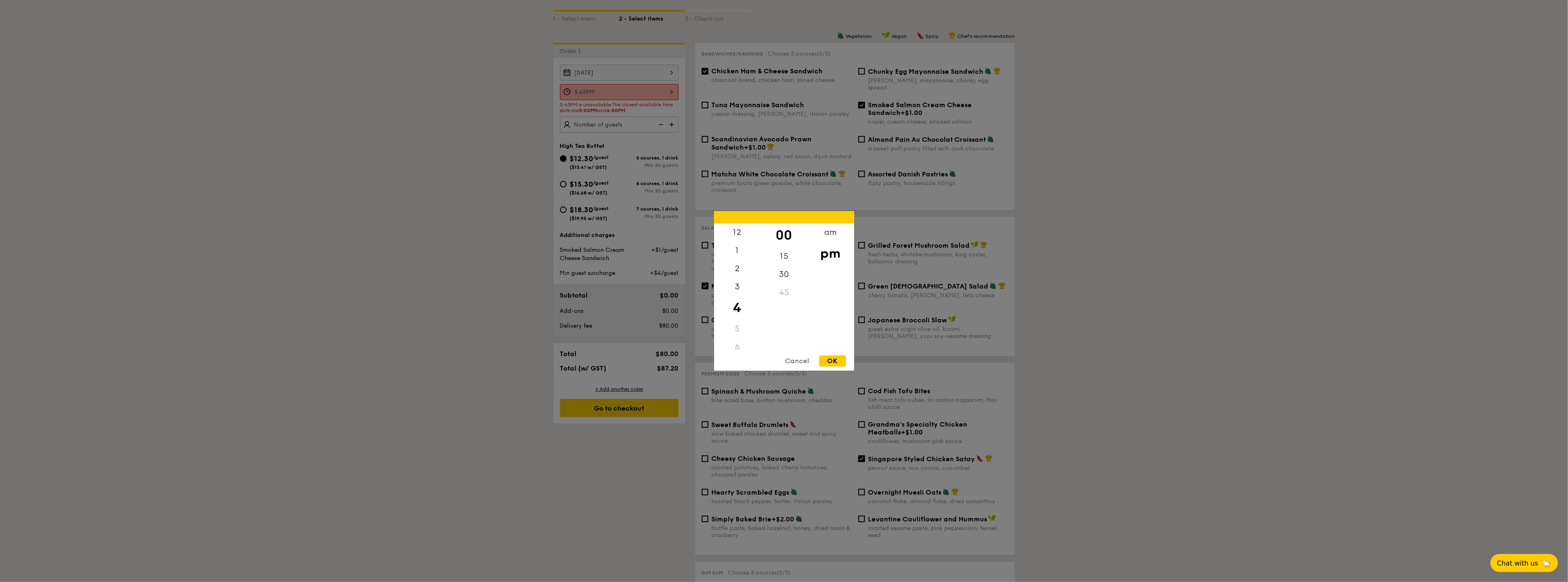
click at [838, 357] on div "OK" at bounding box center [833, 361] width 27 height 11
type input "4:00PM"
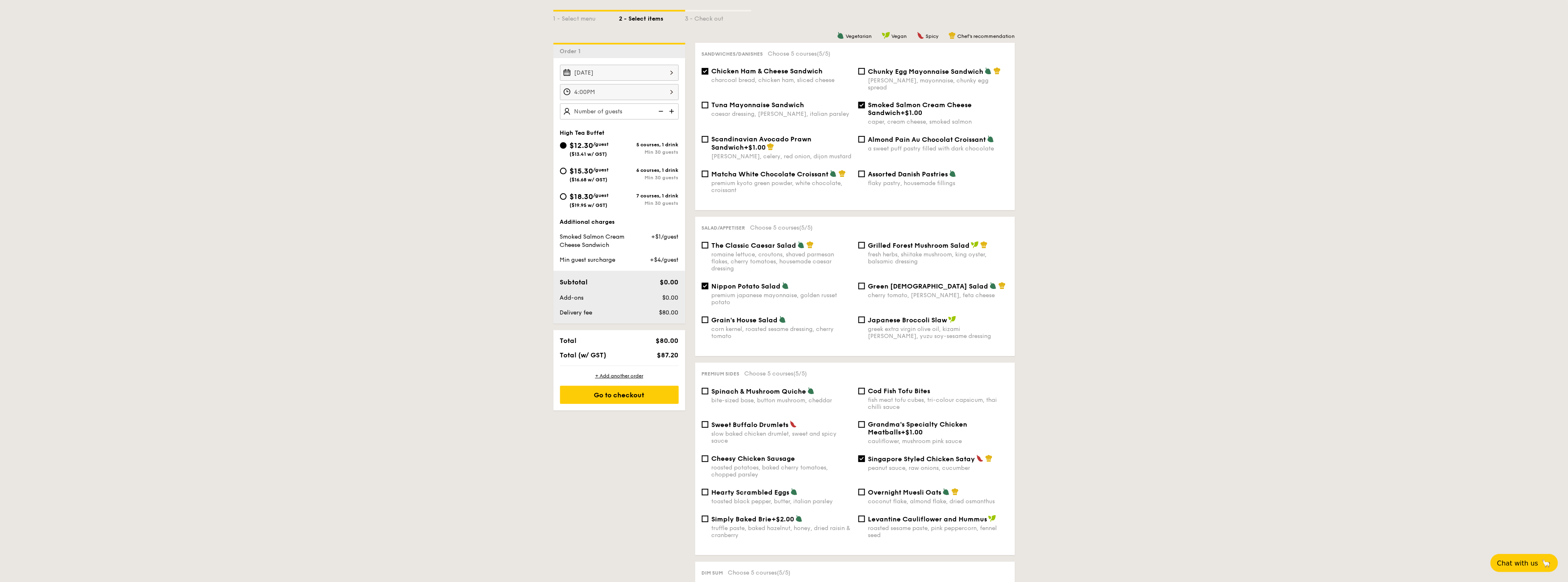
click at [672, 111] on img at bounding box center [673, 111] width 12 height 16
click at [670, 111] on img at bounding box center [673, 111] width 12 height 16
type input "30 guests"
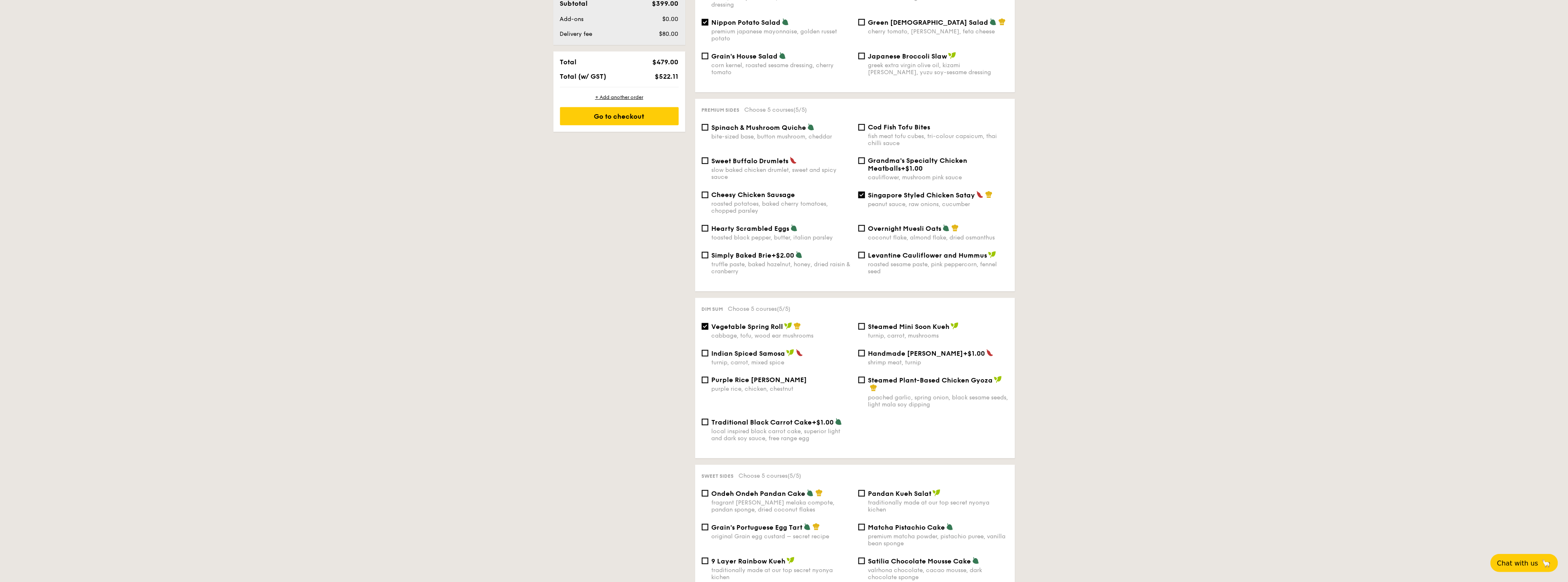
scroll to position [435, 0]
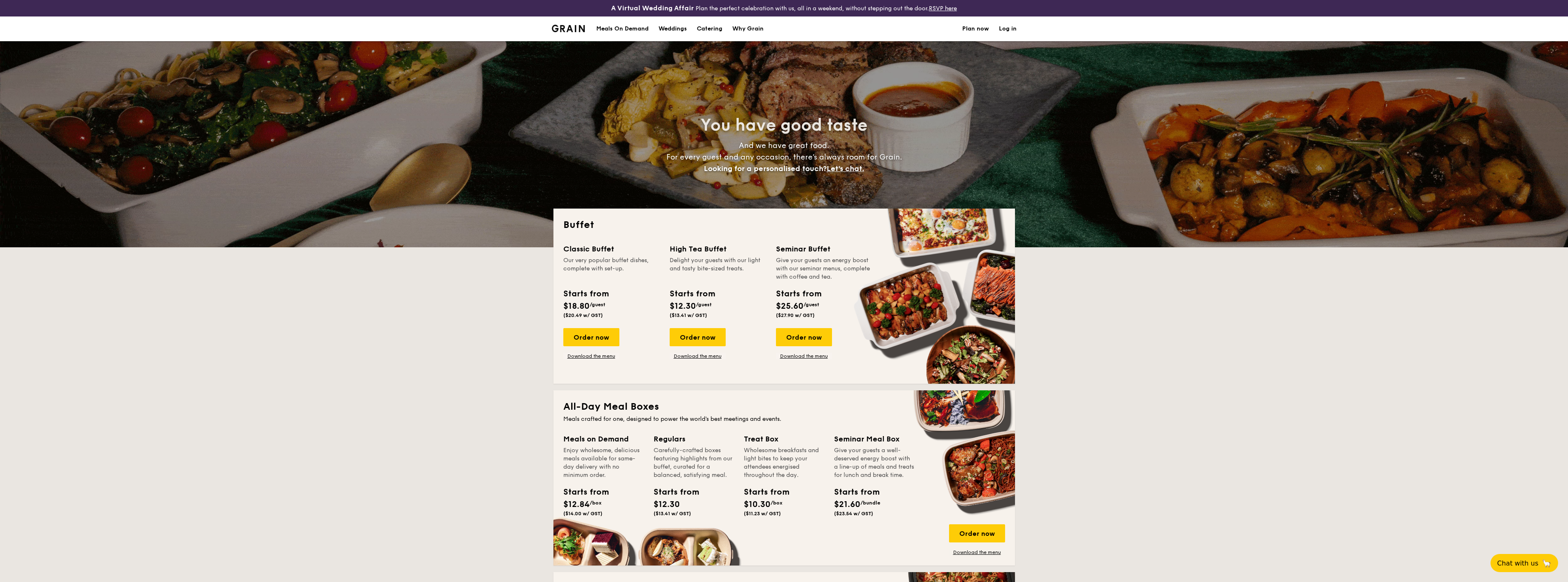
select select
click at [699, 335] on div "Order now" at bounding box center [698, 337] width 56 height 18
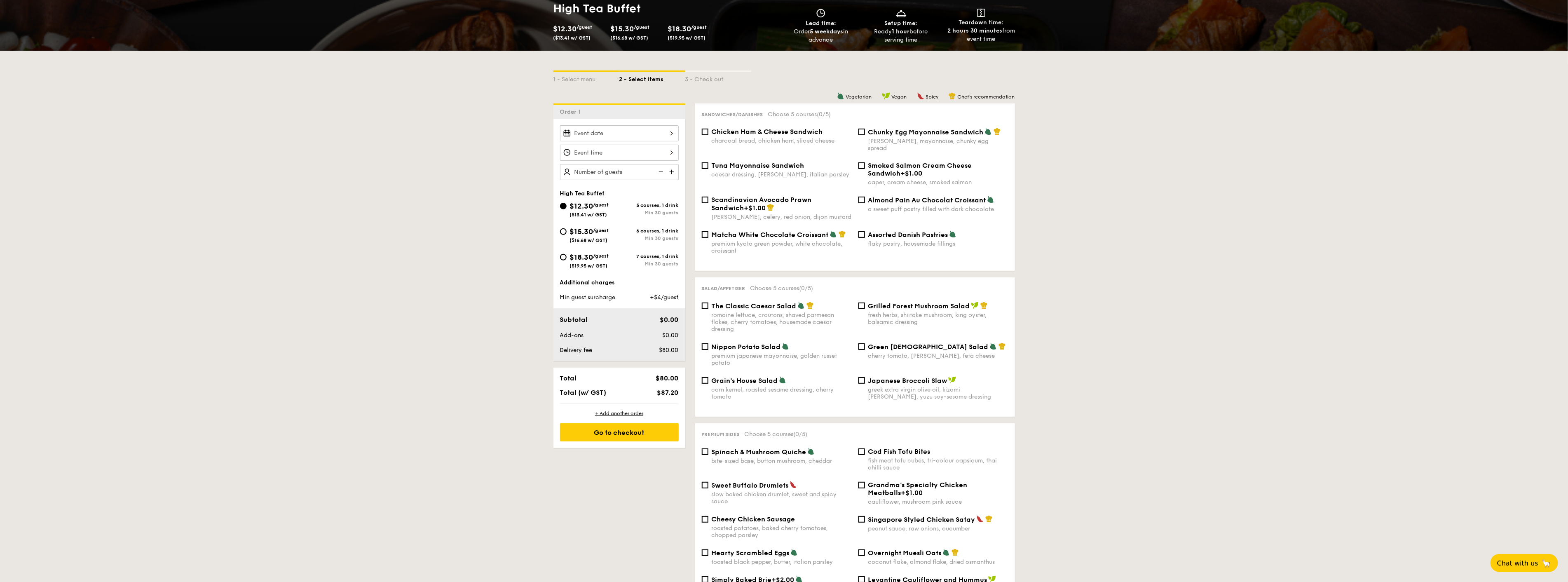
scroll to position [137, 0]
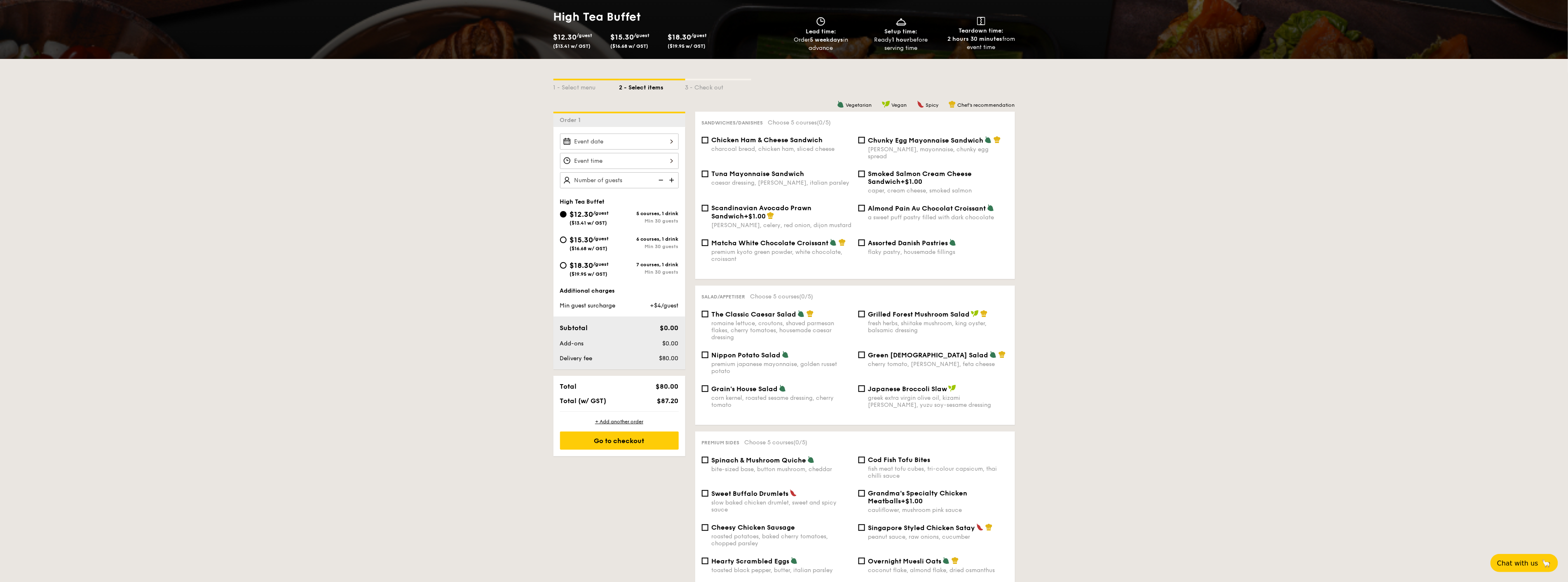
click at [668, 144] on div at bounding box center [619, 141] width 119 height 16
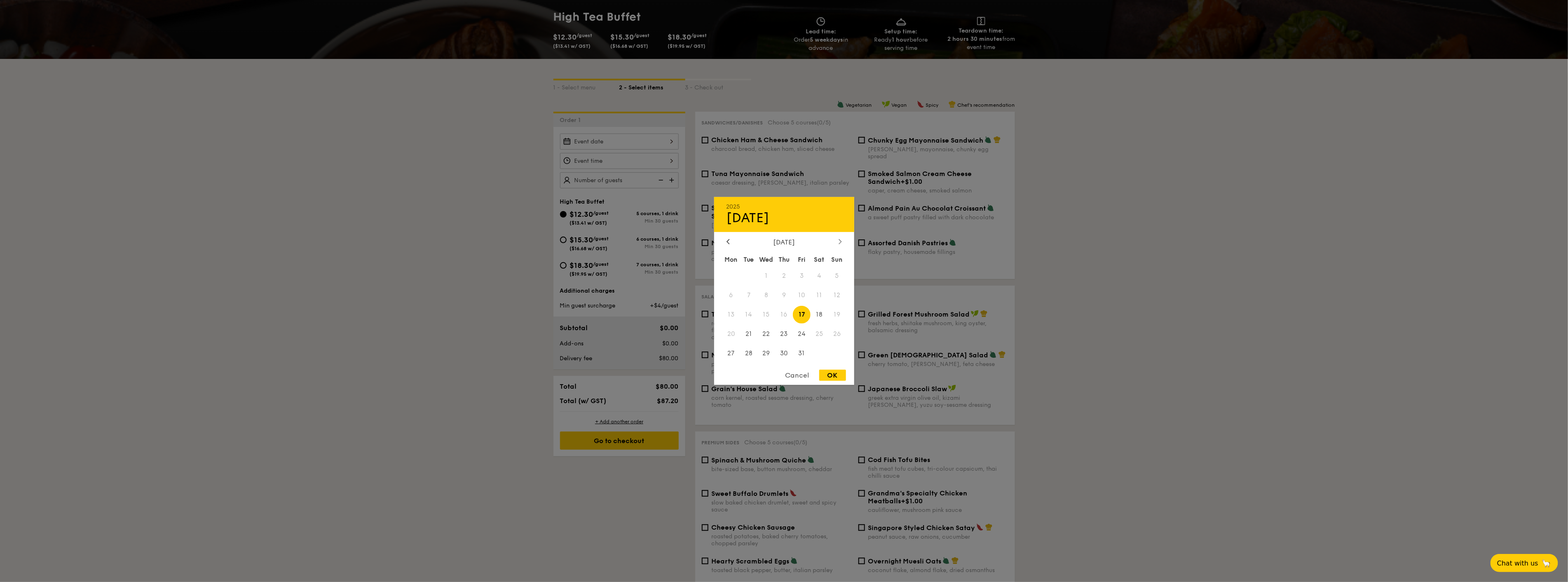
click at [839, 239] on icon at bounding box center [840, 242] width 2 height 5
click at [781, 335] on span "20" at bounding box center [783, 333] width 18 height 18
click at [830, 374] on div "OK" at bounding box center [833, 375] width 27 height 11
type input "[DATE]"
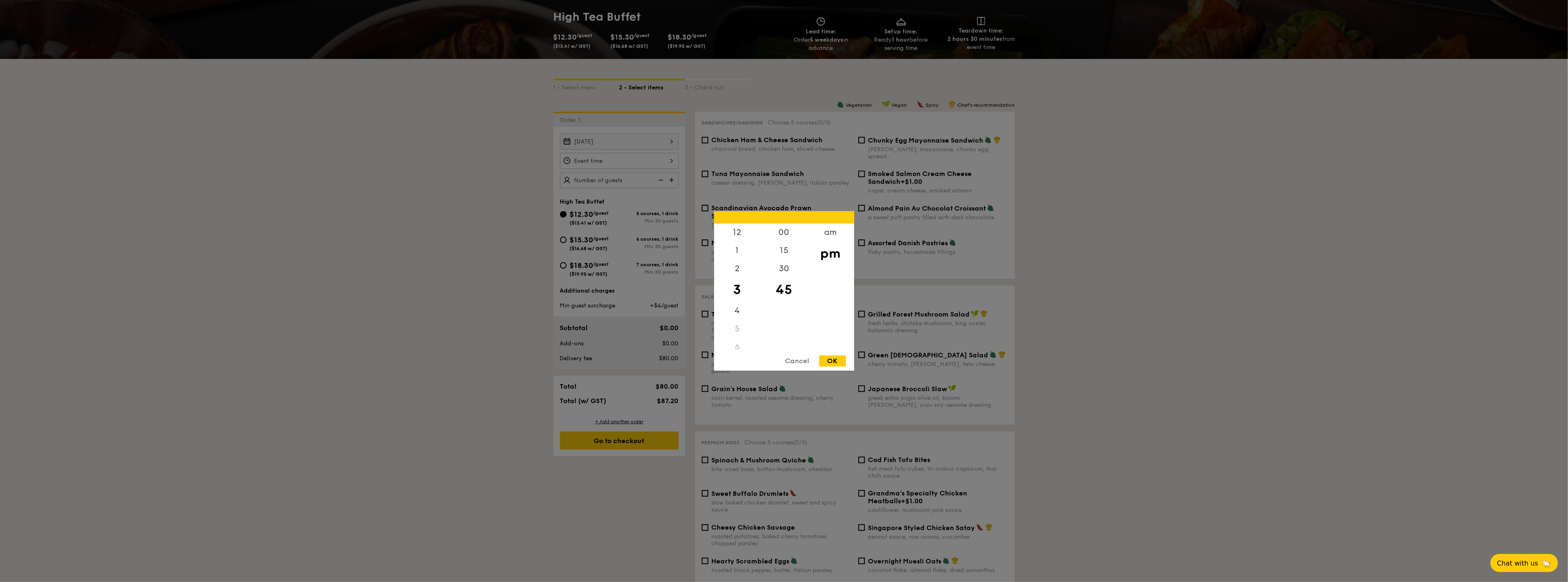
click at [665, 157] on div "12 1 2 3 4 5 6 7 8 9 10 11 00 15 30 45 am pm Cancel OK" at bounding box center [619, 161] width 119 height 16
click at [735, 309] on div "4" at bounding box center [737, 314] width 47 height 24
click at [790, 237] on div "00" at bounding box center [784, 236] width 47 height 24
click at [835, 359] on div "OK" at bounding box center [833, 361] width 27 height 11
type input "4:00PM"
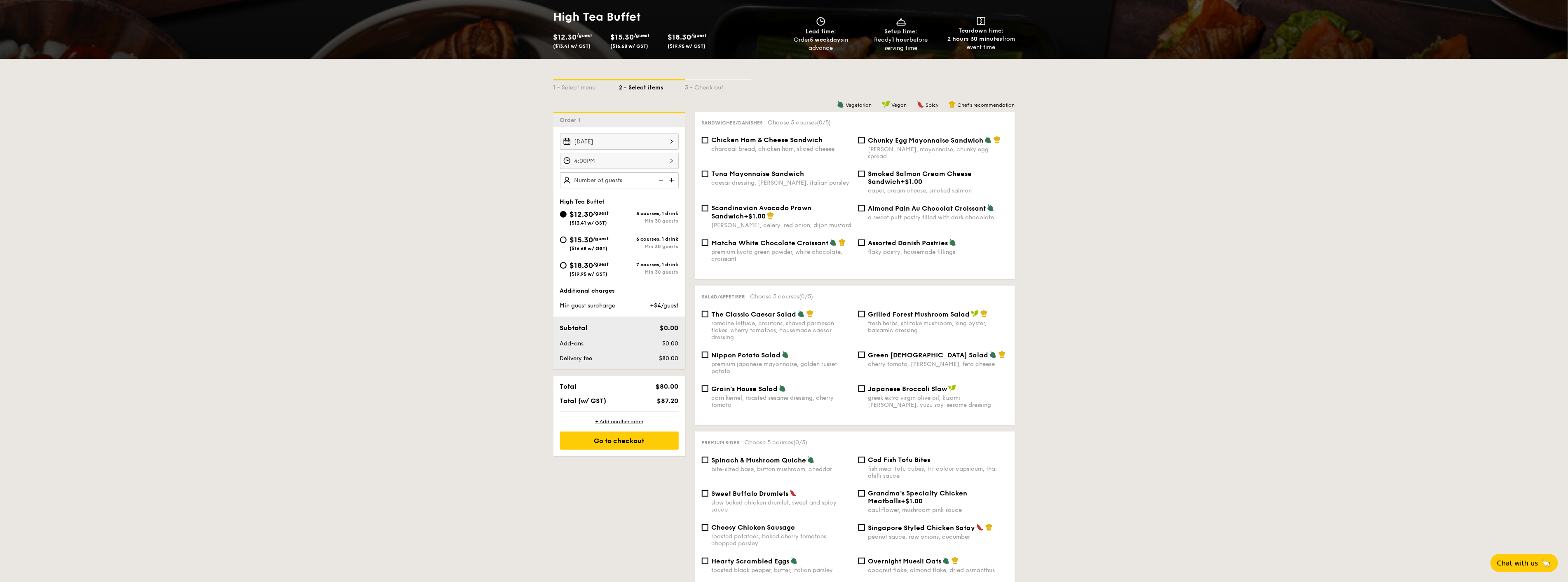
click at [672, 182] on img at bounding box center [673, 180] width 12 height 16
type input "30 guests"
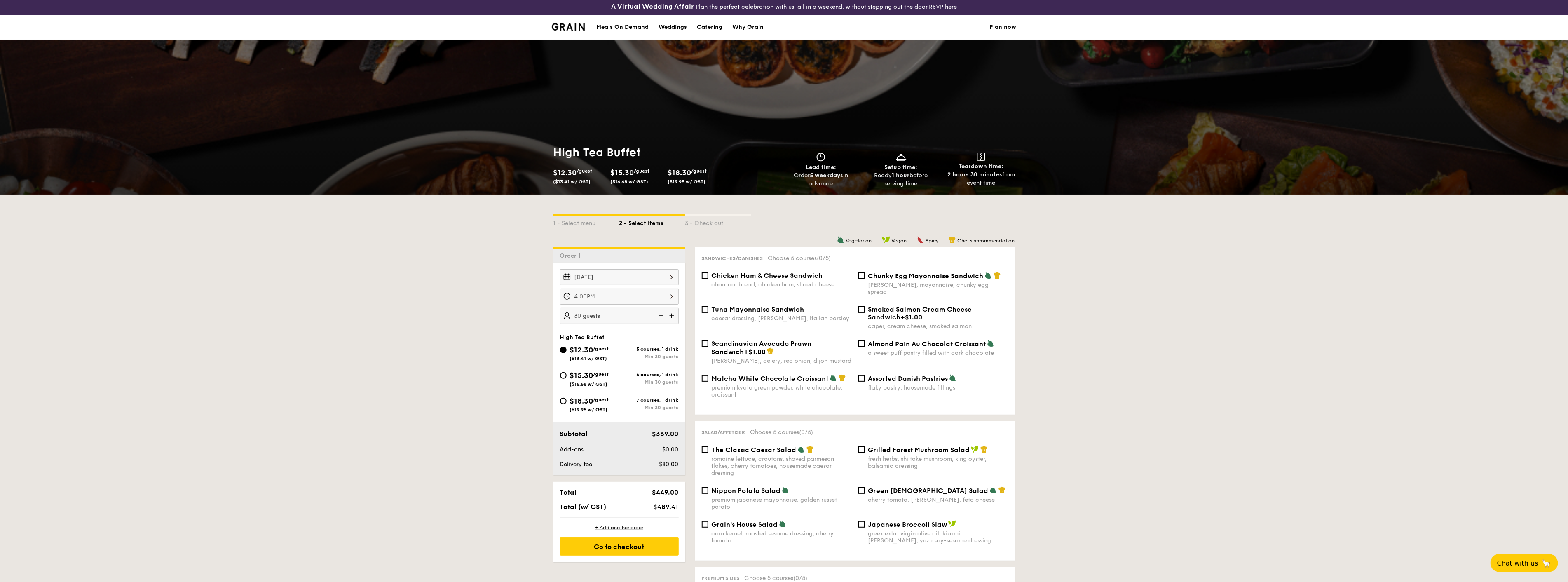
scroll to position [0, 0]
